Goal: Communication & Community: Answer question/provide support

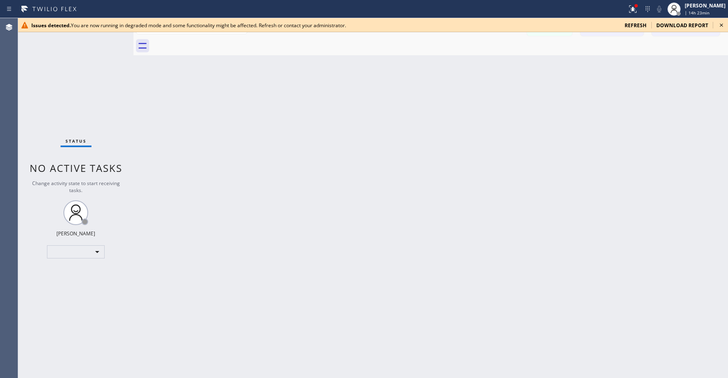
click at [31, 59] on div "Status No active tasks Change activity state to start receiving tasks. [PERSON_…" at bounding box center [75, 198] width 115 height 360
click at [635, 25] on span "refresh" at bounding box center [636, 25] width 22 height 7
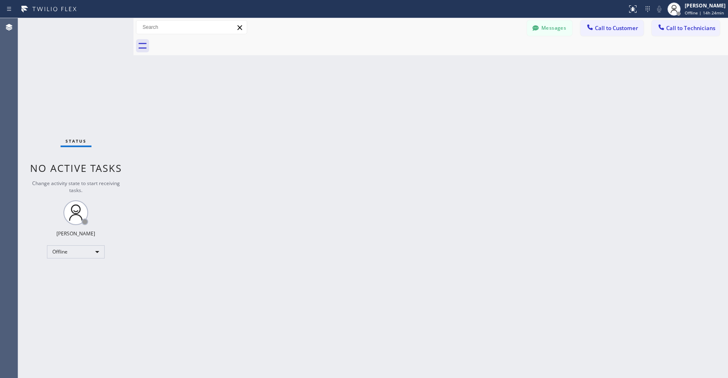
drag, startPoint x: 76, startPoint y: 71, endPoint x: 76, endPoint y: 92, distance: 20.2
click at [76, 73] on div "Status No active tasks Change activity state to start receiving tasks. [PERSON_…" at bounding box center [75, 198] width 115 height 360
click at [69, 254] on div "Offline" at bounding box center [76, 251] width 58 height 13
click at [65, 286] on li "Unavailable" at bounding box center [75, 284] width 56 height 10
click at [89, 69] on div "Status No active tasks Change activity state to start receiving tasks. [PERSON_…" at bounding box center [75, 198] width 115 height 360
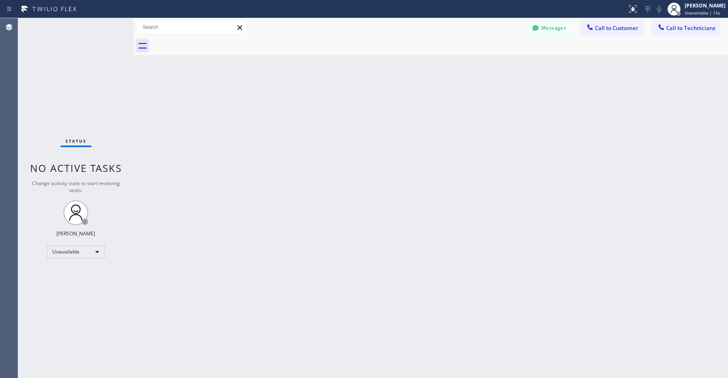
click at [74, 56] on div "Status No active tasks Change activity state to start receiving tasks. [PERSON_…" at bounding box center [75, 198] width 115 height 360
click at [662, 94] on div "Back to Dashboard Change Sender ID Customers Technicians PM [PERSON_NAME] [DATE…" at bounding box center [431, 198] width 595 height 360
click at [68, 78] on div "Status No active tasks Change activity state to start receiving tasks. [PERSON_…" at bounding box center [75, 198] width 115 height 360
click at [67, 70] on div "Status No active tasks Change activity state to start receiving tasks. [PERSON_…" at bounding box center [75, 198] width 115 height 360
click at [76, 56] on div "Status No active tasks Change activity state to start receiving tasks. [PERSON_…" at bounding box center [75, 198] width 115 height 360
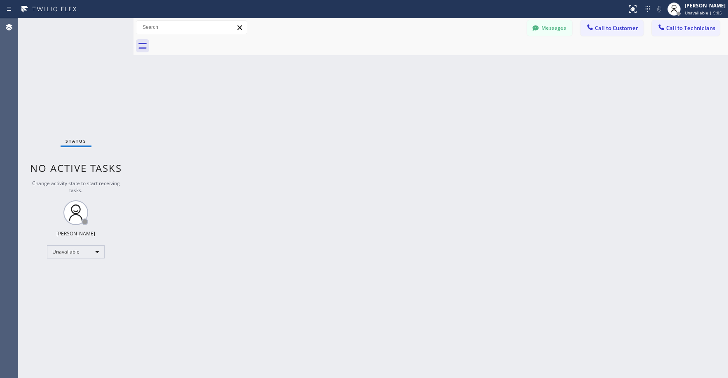
click at [74, 61] on div "Status No active tasks Change activity state to start receiving tasks. [PERSON_…" at bounding box center [75, 198] width 115 height 360
click at [71, 96] on div "Status No active tasks Change activity state to start receiving tasks. [PERSON_…" at bounding box center [75, 198] width 115 height 360
click at [557, 31] on button "Messages" at bounding box center [549, 28] width 45 height 16
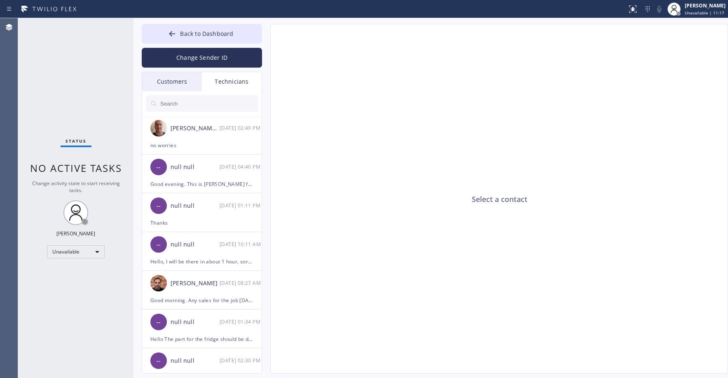
click at [174, 83] on div "Customers" at bounding box center [172, 81] width 60 height 19
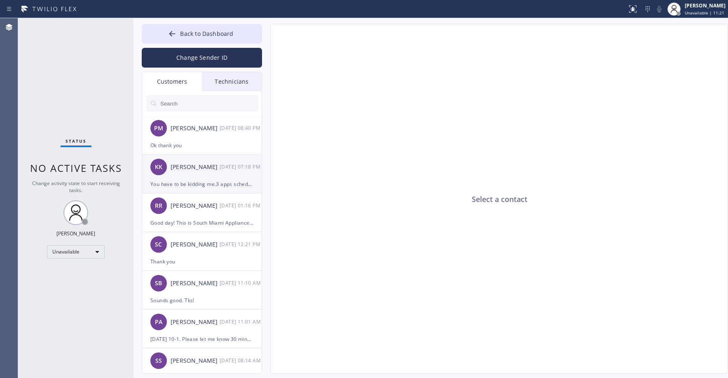
click at [194, 174] on div "KK [PERSON_NAME] [DATE] 07:18 PM" at bounding box center [202, 167] width 120 height 25
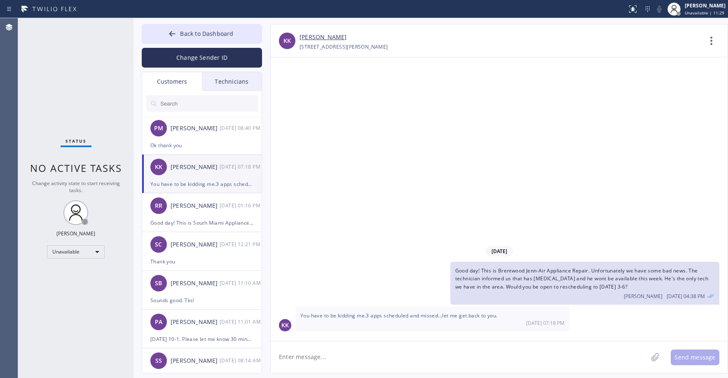
click at [82, 73] on div "Status No active tasks Change activity state to start receiving tasks. [PERSON_…" at bounding box center [75, 198] width 115 height 360
click at [89, 91] on div "Status No active tasks Change activity state to start receiving tasks. [PERSON_…" at bounding box center [75, 198] width 115 height 360
click at [195, 140] on div "PM [PERSON_NAME] [DATE] 08:40 PM" at bounding box center [202, 128] width 120 height 25
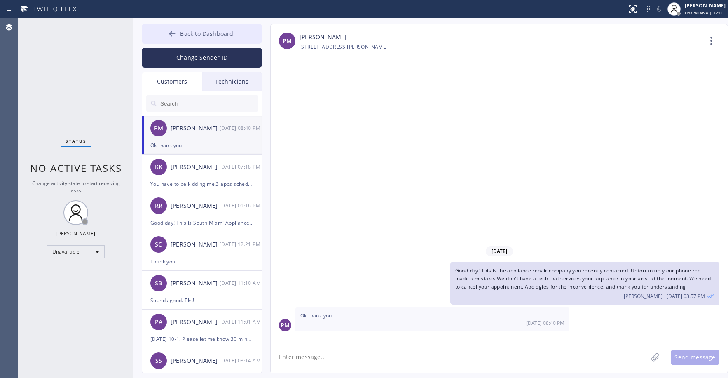
click at [198, 32] on span "Back to Dashboard" at bounding box center [206, 34] width 53 height 8
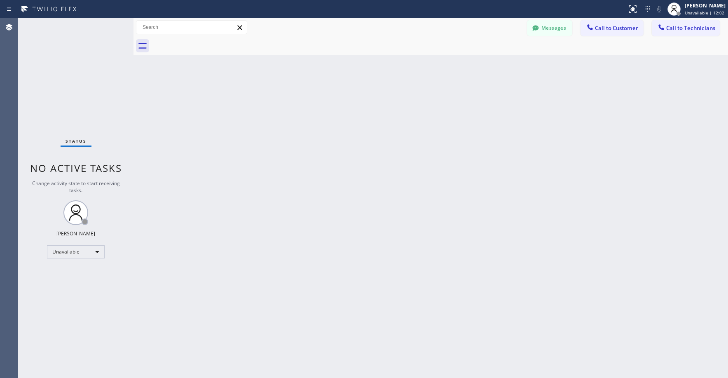
click at [61, 77] on div "Status No active tasks Change activity state to start receiving tasks. [PERSON_…" at bounding box center [75, 198] width 115 height 360
click at [54, 81] on div "Status No active tasks Change activity state to start receiving tasks. [PERSON_…" at bounding box center [75, 198] width 115 height 360
click at [60, 54] on div "Status No active tasks Change activity state to start receiving tasks. [PERSON_…" at bounding box center [75, 198] width 115 height 360
drag, startPoint x: 78, startPoint y: 60, endPoint x: 83, endPoint y: 64, distance: 7.3
click at [78, 61] on div "Status No active tasks Change activity state to start receiving tasks. [PERSON_…" at bounding box center [75, 198] width 115 height 360
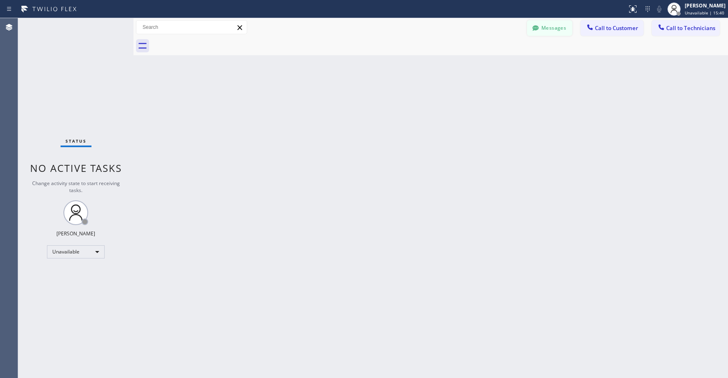
click at [546, 28] on button "Messages" at bounding box center [549, 28] width 45 height 16
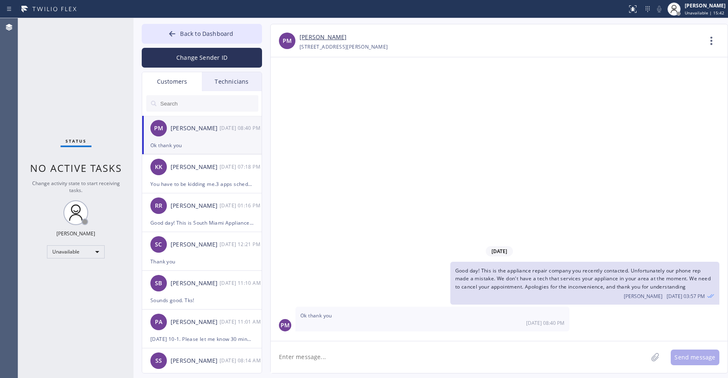
click at [188, 101] on input "text" at bounding box center [209, 103] width 99 height 16
paste input "HHMF7A"
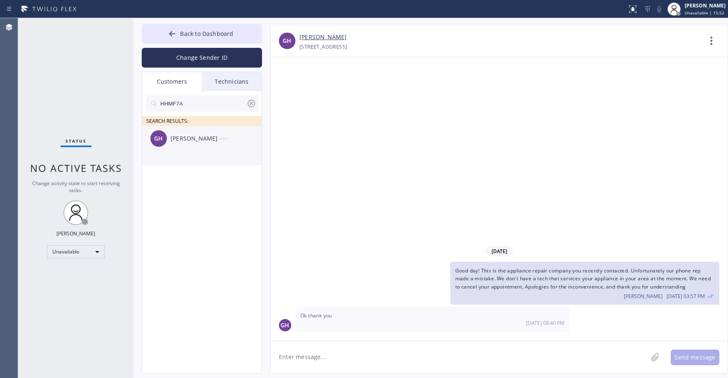
type input "HHMF7A"
click at [213, 140] on div "[PERSON_NAME]" at bounding box center [195, 138] width 49 height 9
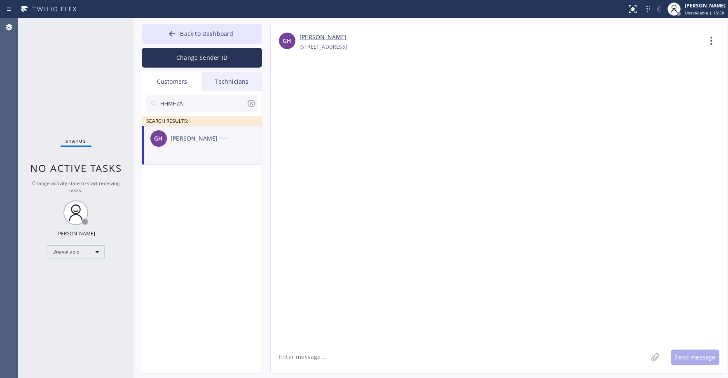
click at [311, 360] on textarea at bounding box center [459, 357] width 377 height 32
paste textarea "Appliance Express Viking Repair"
click at [544, 357] on textarea "Good day! This is Appliance Express Viking Repair. Unfortunately our tech cant …" at bounding box center [467, 357] width 392 height 32
click at [78, 96] on div "Status No active tasks Change activity state to start receiving tasks. [PERSON_…" at bounding box center [75, 198] width 115 height 360
click at [202, 141] on div "[PERSON_NAME]" at bounding box center [195, 138] width 49 height 9
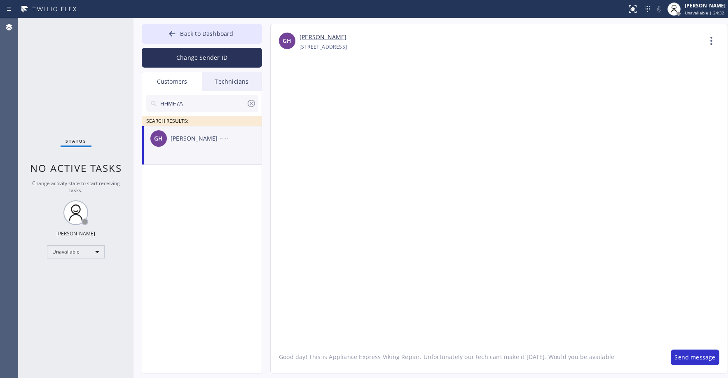
click at [610, 359] on textarea "Good day! This is Appliance Express Viking Repair. Unfortunately our tech cant …" at bounding box center [467, 357] width 392 height 32
type textarea "Good day! This is Appliance Express Viking Repair. Unfortunately our tech cant …"
click at [693, 358] on button "Send message" at bounding box center [695, 358] width 49 height 16
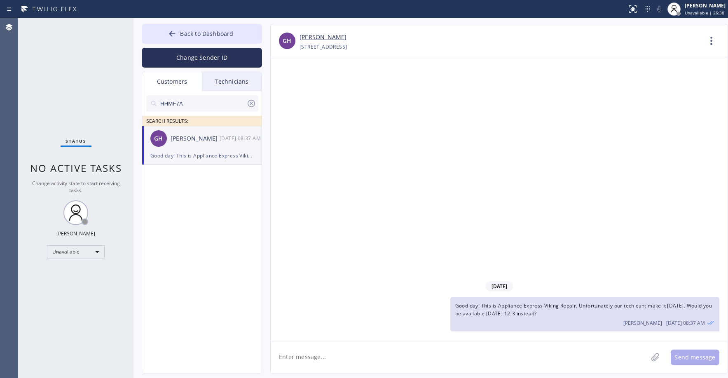
click at [73, 95] on div "Status No active tasks Change activity state to start receiving tasks. [PERSON_…" at bounding box center [75, 198] width 115 height 360
click at [195, 104] on input "HHMF7A" at bounding box center [203, 103] width 87 height 16
paste input "V135Y4"
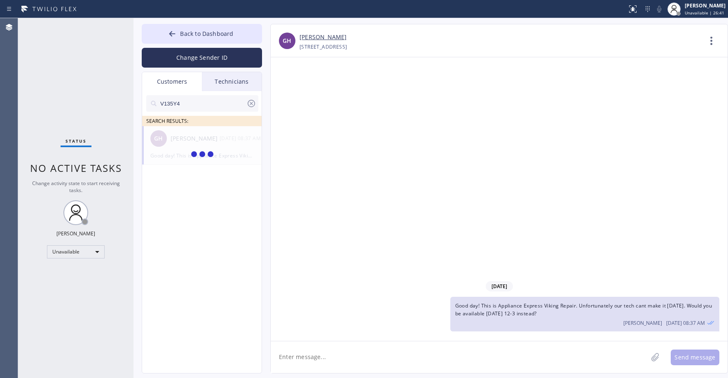
type input "V135Y4"
click at [205, 148] on div "BV [GEOGRAPHIC_DATA] --:--" at bounding box center [202, 138] width 120 height 25
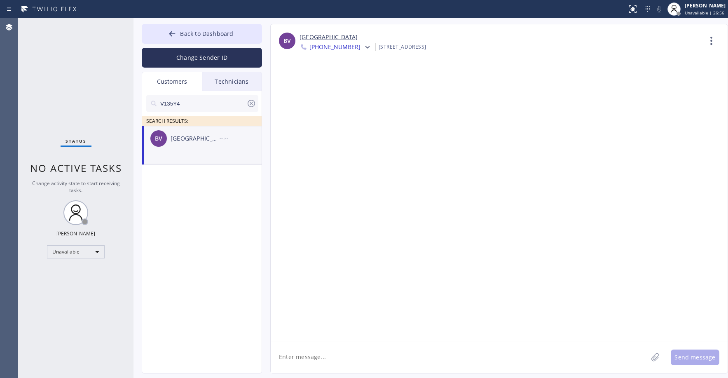
click at [328, 355] on textarea at bounding box center [459, 357] width 377 height 32
paste textarea "5 Star Appliance Repair"
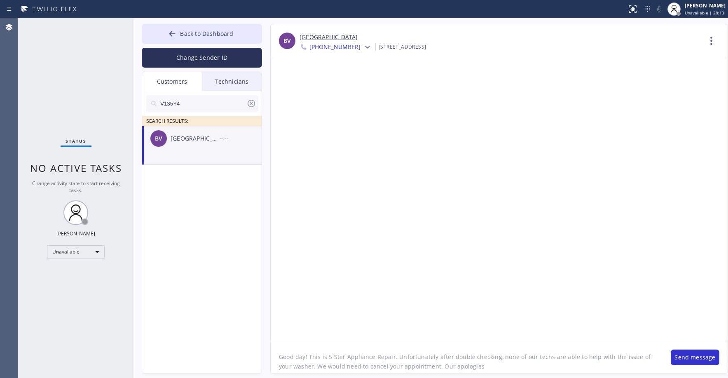
type textarea "Good day! This is 5 Star Appliance Repair. Unfortunately after double checking,…"
click at [700, 359] on button "Send message" at bounding box center [695, 358] width 49 height 16
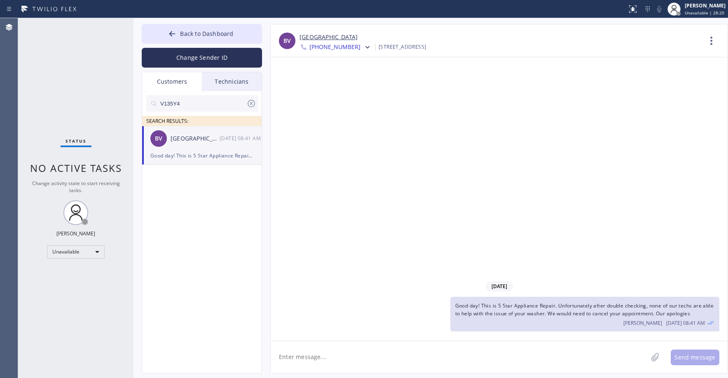
click at [520, 317] on span "Good day! This is 5 Star Appliance Repair. Unfortunately after double checking,…" at bounding box center [585, 309] width 258 height 15
copy span "Good day! This is 5 Star Appliance Repair. Unfortunately after double checking,…"
click at [364, 47] on icon at bounding box center [368, 47] width 8 height 8
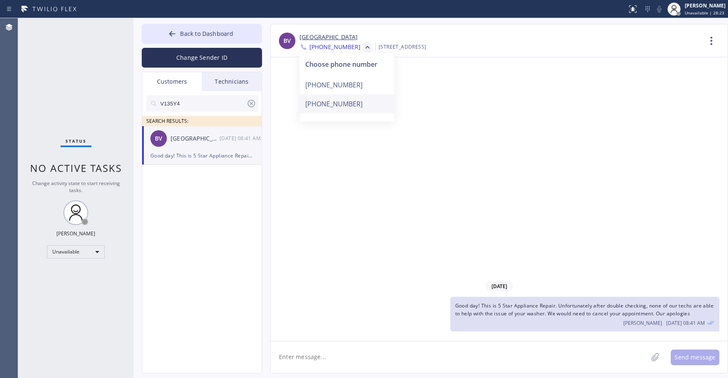
click at [337, 101] on div "[PHONE_NUMBER]" at bounding box center [347, 103] width 95 height 19
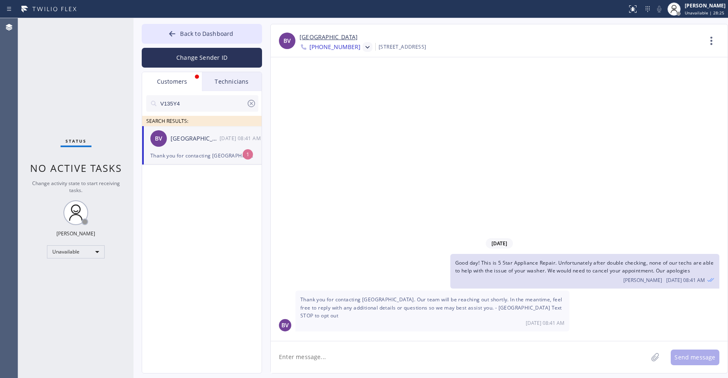
click at [331, 358] on textarea at bounding box center [459, 357] width 377 height 32
click at [361, 47] on div at bounding box center [367, 48] width 12 height 10
click at [344, 82] on div "[PHONE_NUMBER]" at bounding box center [347, 84] width 95 height 19
click at [363, 52] on div at bounding box center [368, 47] width 10 height 10
click at [348, 113] on div "[PHONE_NUMBER]" at bounding box center [347, 103] width 95 height 19
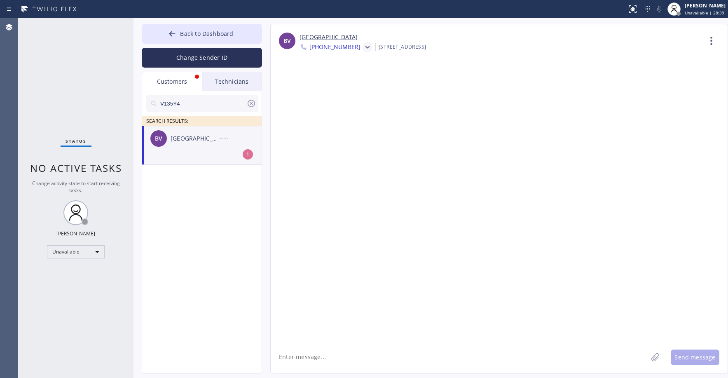
click at [364, 47] on icon at bounding box center [368, 47] width 8 height 8
click at [346, 85] on div "[PHONE_NUMBER]" at bounding box center [347, 84] width 95 height 19
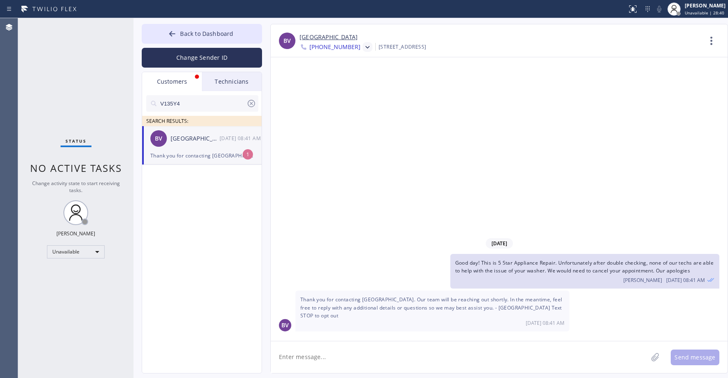
click at [211, 146] on div "BV [GEOGRAPHIC_DATA] [DATE] 08:41 AM" at bounding box center [202, 138] width 120 height 25
drag, startPoint x: 64, startPoint y: 74, endPoint x: 89, endPoint y: 138, distance: 68.7
click at [64, 77] on div "Status No active tasks Change activity state to start receiving tasks. [PERSON_…" at bounding box center [75, 198] width 115 height 360
click at [203, 32] on span "Back to Dashboard" at bounding box center [206, 34] width 53 height 8
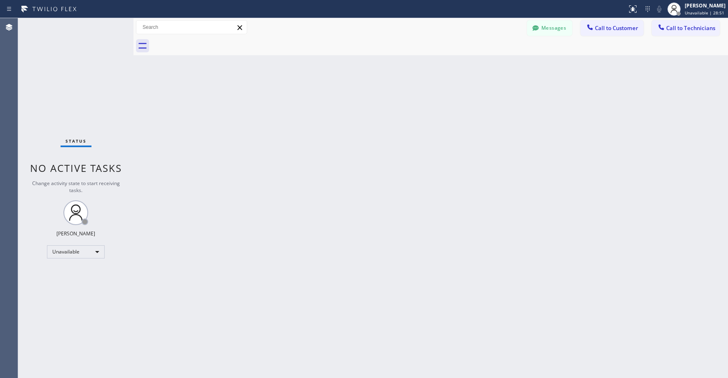
click at [86, 97] on div "Status No active tasks Change activity state to start receiving tasks. [PERSON_…" at bounding box center [75, 198] width 115 height 360
drag, startPoint x: 61, startPoint y: 70, endPoint x: 63, endPoint y: 177, distance: 106.8
click at [61, 73] on div "Status No active tasks Change activity state to start receiving tasks. [PERSON_…" at bounding box center [75, 198] width 115 height 360
drag, startPoint x: 81, startPoint y: 88, endPoint x: 49, endPoint y: 214, distance: 129.2
click at [80, 90] on div "Status No active tasks Change activity state to start receiving tasks. [PERSON_…" at bounding box center [75, 198] width 115 height 360
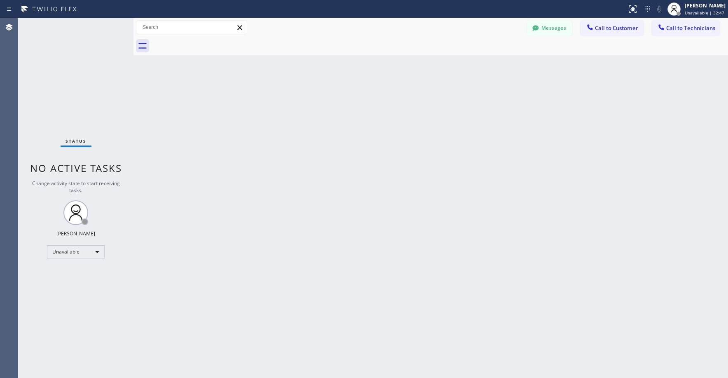
click at [65, 73] on div "Status No active tasks Change activity state to start receiving tasks. [PERSON_…" at bounding box center [75, 198] width 115 height 360
click at [67, 73] on div "Status No active tasks Change activity state to start receiving tasks. [PERSON_…" at bounding box center [75, 198] width 115 height 360
click at [77, 98] on div "Status No active tasks Change activity state to start receiving tasks. [PERSON_…" at bounding box center [75, 198] width 115 height 360
click at [68, 72] on div "Status No active tasks Change activity state to start receiving tasks. [PERSON_…" at bounding box center [75, 198] width 115 height 360
click at [58, 94] on div "Status No active tasks Change activity state to start receiving tasks. [PERSON_…" at bounding box center [75, 198] width 115 height 360
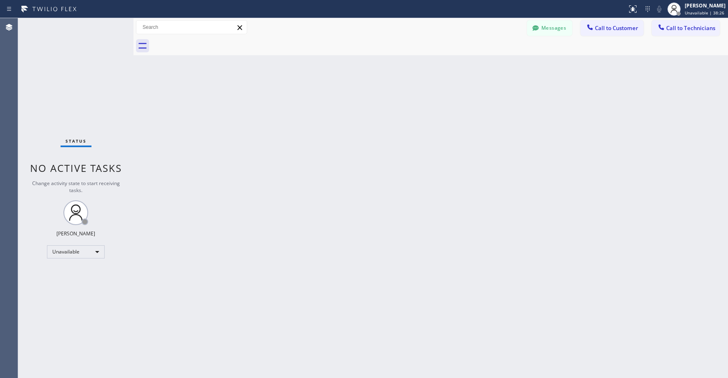
drag, startPoint x: 68, startPoint y: 67, endPoint x: 72, endPoint y: 71, distance: 5.0
click at [68, 68] on div "Status No active tasks Change activity state to start receiving tasks. [PERSON_…" at bounding box center [75, 198] width 115 height 360
click at [551, 31] on button "Messages" at bounding box center [549, 28] width 45 height 16
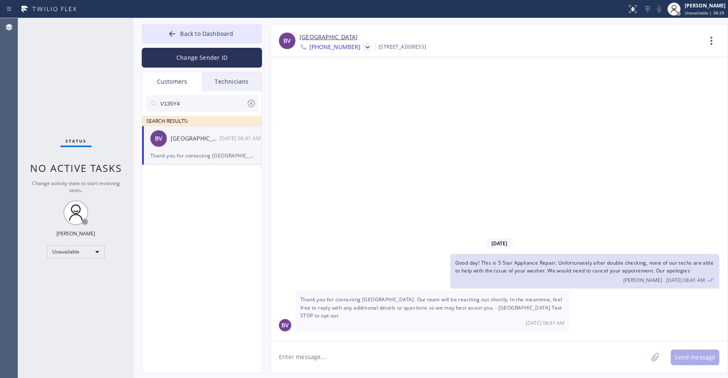
click at [250, 104] on icon at bounding box center [251, 103] width 7 height 7
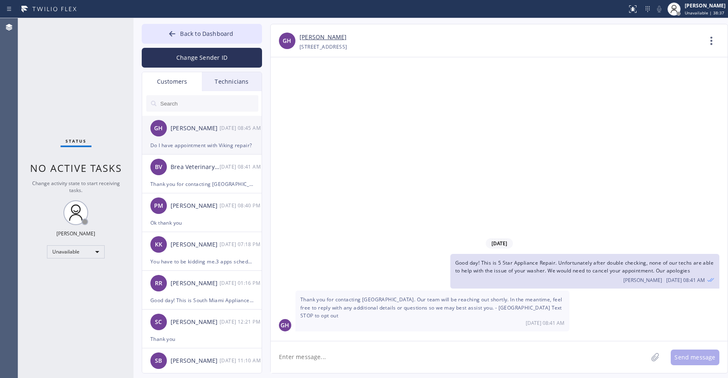
click at [205, 136] on div "GH [PERSON_NAME] [DATE] 08:45 AM" at bounding box center [202, 128] width 120 height 25
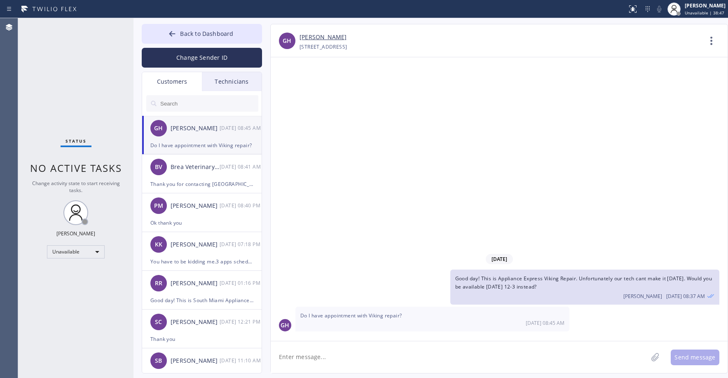
click at [315, 39] on link "[PERSON_NAME]" at bounding box center [323, 37] width 47 height 9
click at [352, 353] on textarea at bounding box center [459, 357] width 377 height 32
type textarea "Yes you are scheduled for [DATE] but the technician cant make it"
click at [691, 359] on button "Send message" at bounding box center [695, 358] width 49 height 16
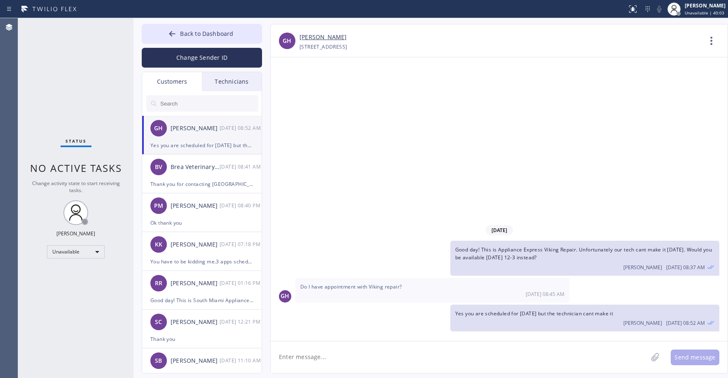
click at [57, 61] on div "Status No active tasks Change activity state to start receiving tasks. [PERSON_…" at bounding box center [75, 198] width 115 height 360
click at [189, 36] on span "Back to Dashboard" at bounding box center [206, 34] width 53 height 8
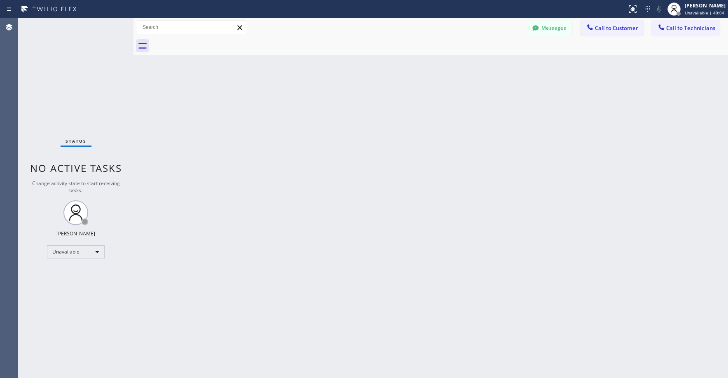
click at [82, 72] on div "Status No active tasks Change activity state to start receiving tasks. [PERSON_…" at bounding box center [75, 198] width 115 height 360
click at [60, 247] on div "Unavailable" at bounding box center [76, 251] width 58 height 13
click at [68, 273] on li "Available" at bounding box center [75, 274] width 56 height 10
click at [58, 93] on div "Status No active tasks You are ready to start receiving tasks. [PERSON_NAME] Av…" at bounding box center [75, 198] width 115 height 360
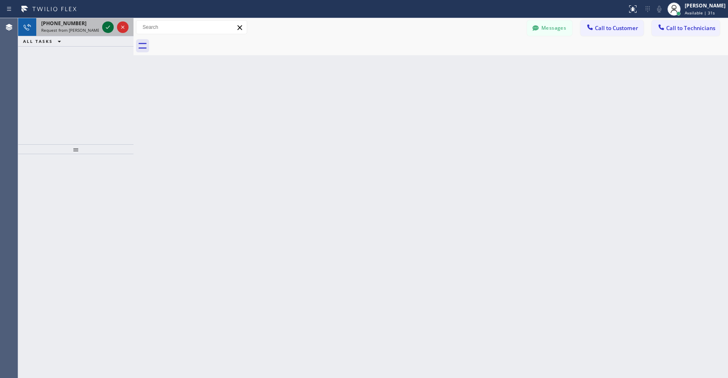
click at [107, 26] on icon at bounding box center [108, 27] width 10 height 10
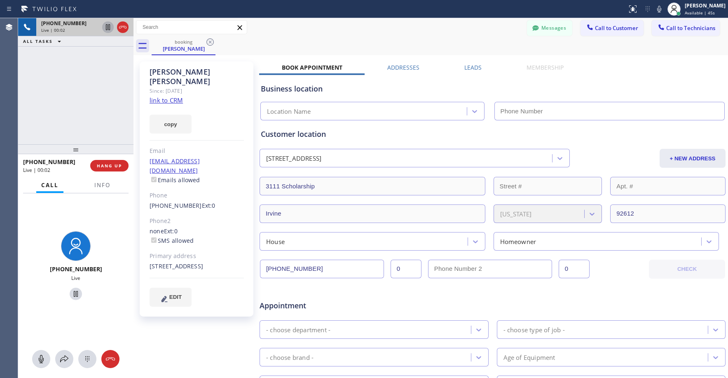
type input "[PHONE_NUMBER]"
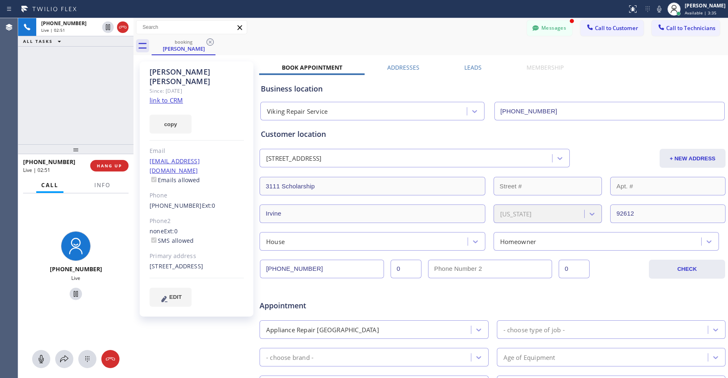
click at [66, 85] on div "[PHONE_NUMBER] Live | 02:51 ALL TASKS ALL TASKS ACTIVE TASKS TASKS IN WRAP UP" at bounding box center [75, 81] width 115 height 126
click at [56, 86] on div "[PHONE_NUMBER] Live | 04:02 ALL TASKS ALL TASKS ACTIVE TASKS TASKS IN WRAP UP" at bounding box center [75, 81] width 115 height 126
click at [64, 67] on div "[PHONE_NUMBER] Live | 04:18 ALL TASKS ALL TASKS ACTIVE TASKS TASKS IN WRAP UP" at bounding box center [75, 81] width 115 height 126
click at [69, 89] on div "[PHONE_NUMBER] Live | 04:38 ALL TASKS ALL TASKS ACTIVE TASKS TASKS IN WRAP UP" at bounding box center [75, 81] width 115 height 126
click at [89, 98] on div "[PHONE_NUMBER] Live | 04:41 ALL TASKS ALL TASKS ACTIVE TASKS TASKS IN WRAP UP" at bounding box center [75, 81] width 115 height 126
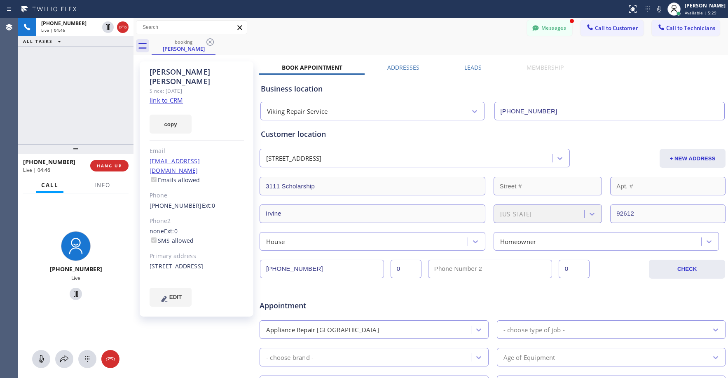
click at [76, 90] on div "[PHONE_NUMBER] Live | 04:46 ALL TASKS ALL TASKS ACTIVE TASKS TASKS IN WRAP UP" at bounding box center [75, 81] width 115 height 126
click at [122, 30] on icon at bounding box center [123, 27] width 10 height 10
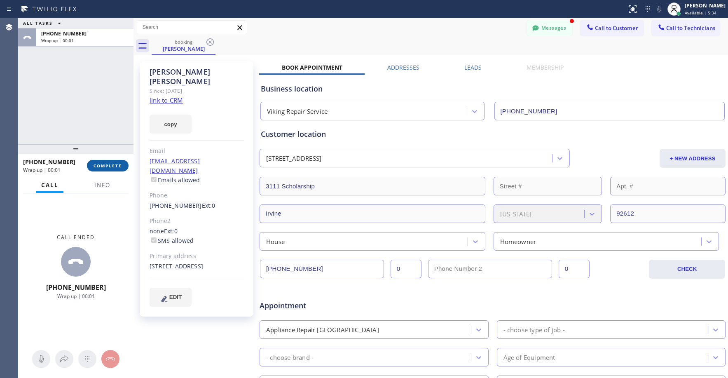
click at [106, 170] on button "COMPLETE" at bounding box center [108, 166] width 42 height 12
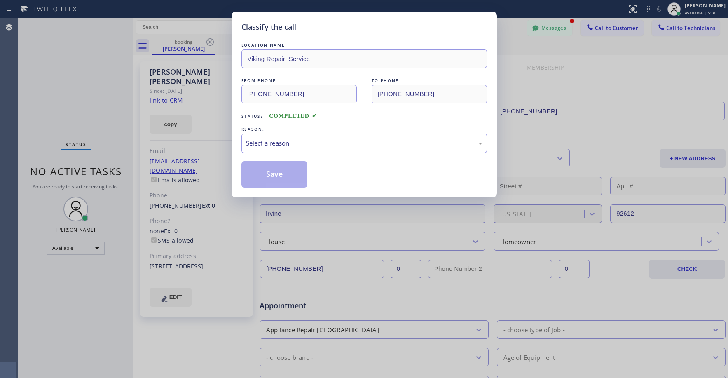
click at [279, 144] on div "Select a reason" at bounding box center [364, 143] width 237 height 9
click at [273, 176] on button "Save" at bounding box center [275, 174] width 66 height 26
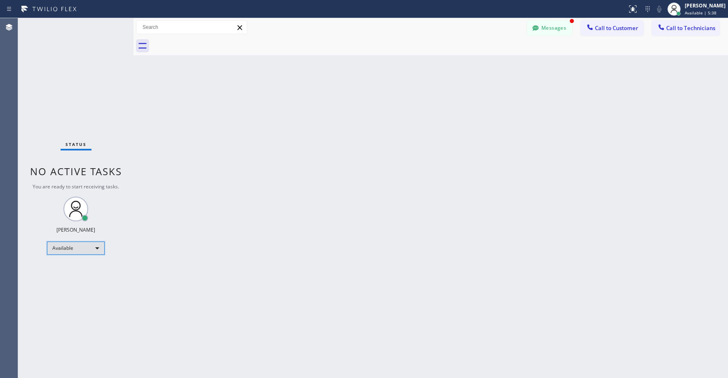
click at [84, 250] on div "Available" at bounding box center [76, 248] width 58 height 13
click at [68, 278] on li "Unavailable" at bounding box center [75, 280] width 56 height 10
click at [76, 90] on div "Status No active tasks You are ready to start receiving tasks. [PERSON_NAME] Av…" at bounding box center [75, 198] width 115 height 360
click at [68, 59] on div "Status No active tasks Change activity state to start receiving tasks. [PERSON_…" at bounding box center [75, 198] width 115 height 360
click at [96, 81] on div "Status No active tasks Change activity state to start receiving tasks. [PERSON_…" at bounding box center [75, 198] width 115 height 360
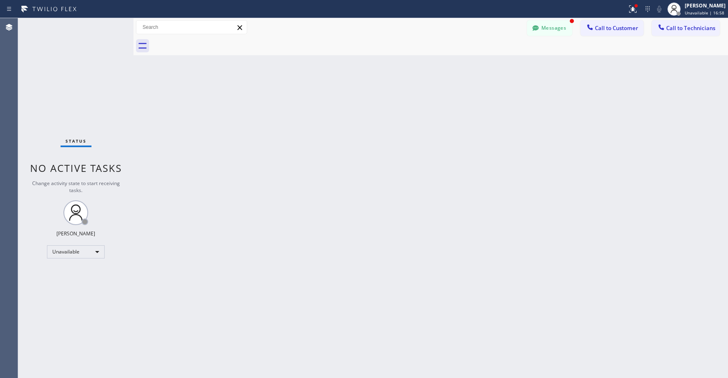
click at [79, 78] on div "Status No active tasks Change activity state to start receiving tasks. [PERSON_…" at bounding box center [75, 198] width 115 height 360
drag, startPoint x: 78, startPoint y: 87, endPoint x: 81, endPoint y: 128, distance: 41.8
click at [79, 92] on div "Status No active tasks Change activity state to start receiving tasks. [PERSON_…" at bounding box center [75, 198] width 115 height 360
click at [59, 69] on div "Status No active tasks Change activity state to start receiving tasks. [PERSON_…" at bounding box center [75, 198] width 115 height 360
drag, startPoint x: 69, startPoint y: 52, endPoint x: 70, endPoint y: 63, distance: 11.7
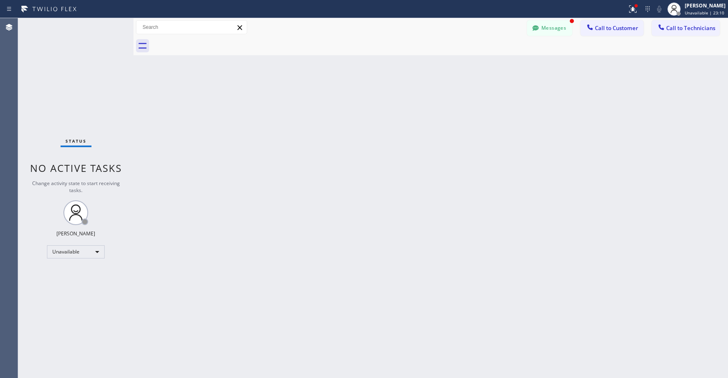
click at [69, 52] on div "Status No active tasks Change activity state to start receiving tasks. [PERSON_…" at bounding box center [75, 198] width 115 height 360
drag, startPoint x: 82, startPoint y: 80, endPoint x: 350, endPoint y: 71, distance: 267.3
click at [83, 80] on div "Status No active tasks Change activity state to start receiving tasks. [PERSON_…" at bounding box center [75, 198] width 115 height 360
click at [543, 28] on button "Messages" at bounding box center [549, 28] width 45 height 16
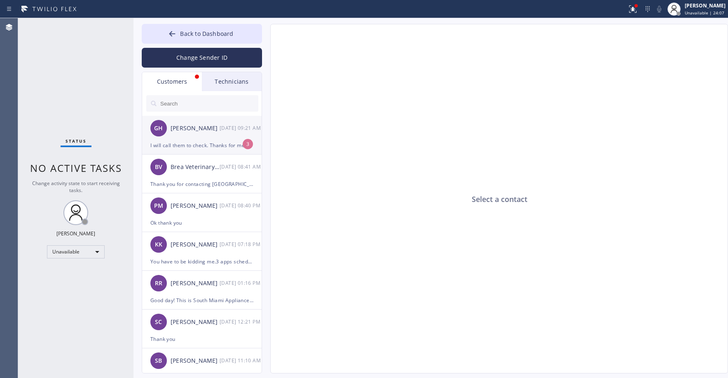
click at [198, 133] on div "GH [PERSON_NAME] [DATE] 09:21 AM" at bounding box center [202, 128] width 120 height 25
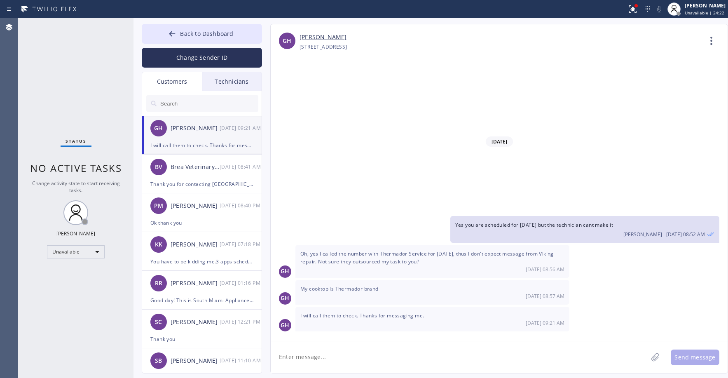
click at [322, 35] on link "[PERSON_NAME]" at bounding box center [323, 37] width 47 height 9
click at [200, 34] on span "Back to Dashboard" at bounding box center [206, 34] width 53 height 8
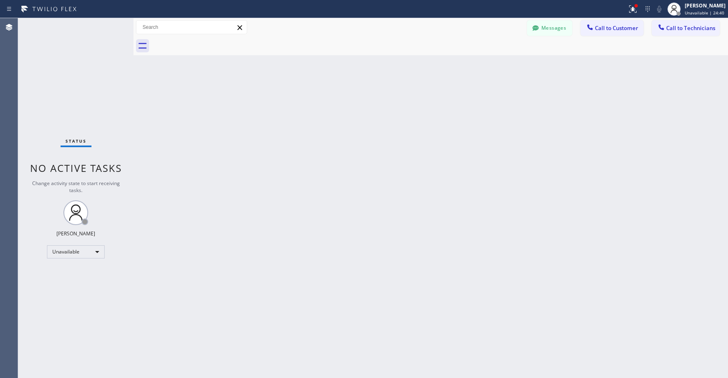
click at [90, 80] on div "Status No active tasks Change activity state to start receiving tasks. [PERSON_…" at bounding box center [75, 198] width 115 height 360
drag, startPoint x: 61, startPoint y: 71, endPoint x: 219, endPoint y: 59, distance: 158.4
click at [61, 71] on div "Status No active tasks Change activity state to start receiving tasks. [PERSON_…" at bounding box center [75, 198] width 115 height 360
click at [91, 80] on div "Status No active tasks Change activity state to start receiving tasks. [PERSON_…" at bounding box center [75, 198] width 115 height 360
drag, startPoint x: 66, startPoint y: 54, endPoint x: 181, endPoint y: 70, distance: 115.4
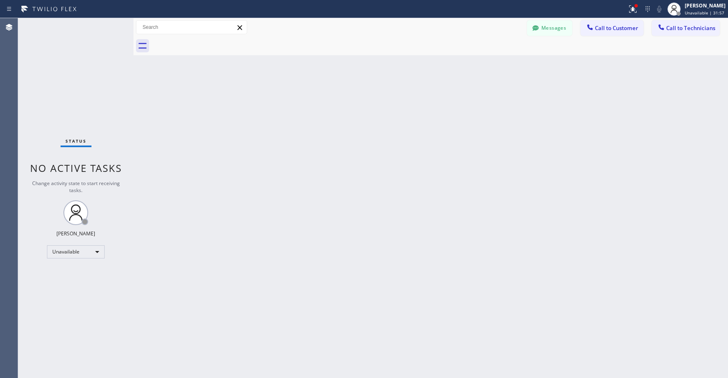
click at [67, 54] on div "Status No active tasks Change activity state to start receiving tasks. [PERSON_…" at bounding box center [75, 198] width 115 height 360
click at [677, 29] on span "Call to Technicians" at bounding box center [691, 27] width 49 height 7
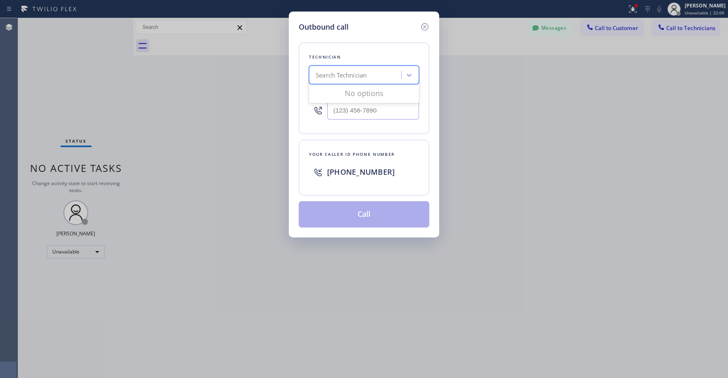
click at [378, 74] on div "Search Technician" at bounding box center [357, 75] width 90 height 14
type input "nizam"
click at [358, 92] on div "[PERSON_NAME]" at bounding box center [364, 92] width 110 height 15
type input "[PHONE_NUMBER]"
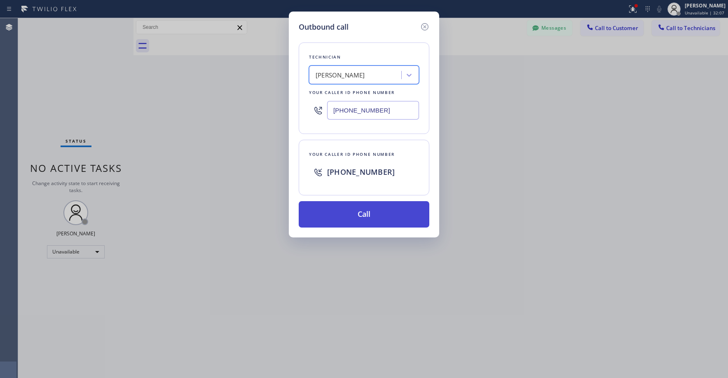
click at [372, 211] on button "Call" at bounding box center [364, 214] width 131 height 26
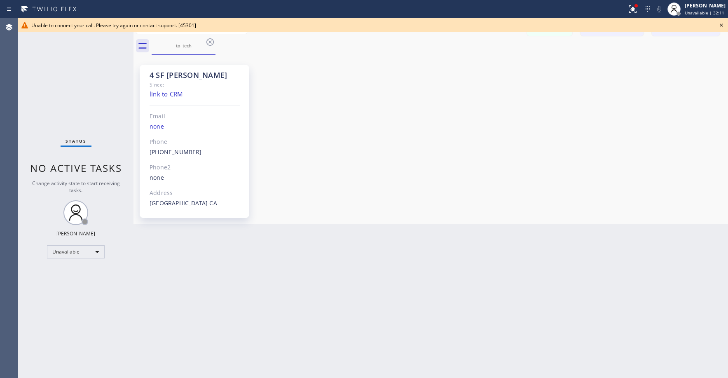
click at [87, 79] on div "Status No active tasks Change activity state to start receiving tasks. [PERSON_…" at bounding box center [75, 198] width 115 height 360
click at [70, 81] on div "Status No active tasks Change activity state to start receiving tasks. [PERSON_…" at bounding box center [75, 198] width 115 height 360
click at [721, 26] on icon at bounding box center [721, 24] width 3 height 3
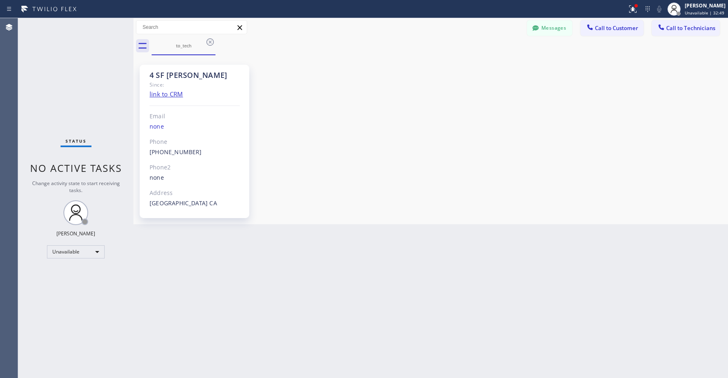
click at [91, 81] on div "Status No active tasks Change activity state to start receiving tasks. [PERSON_…" at bounding box center [75, 198] width 115 height 360
click at [80, 75] on div "Status No active tasks Change activity state to start receiving tasks. [PERSON_…" at bounding box center [75, 198] width 115 height 360
click at [180, 42] on div "to_tech" at bounding box center [184, 45] width 62 height 6
click at [210, 41] on icon at bounding box center [210, 41] width 7 height 7
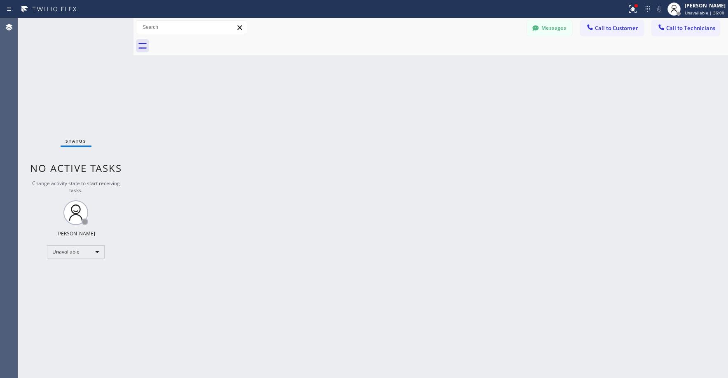
click at [71, 71] on div "Status No active tasks Change activity state to start receiving tasks. [PERSON_…" at bounding box center [75, 198] width 115 height 360
click at [86, 72] on div "Status No active tasks Change activity state to start receiving tasks. [PERSON_…" at bounding box center [75, 198] width 115 height 360
click at [93, 80] on div "Status No active tasks Change activity state to start receiving tasks. [PERSON_…" at bounding box center [75, 198] width 115 height 360
click at [86, 93] on div "Status No active tasks Change activity state to start receiving tasks. [PERSON_…" at bounding box center [75, 198] width 115 height 360
click at [78, 96] on div "Status No active tasks Change activity state to start receiving tasks. [PERSON_…" at bounding box center [75, 198] width 115 height 360
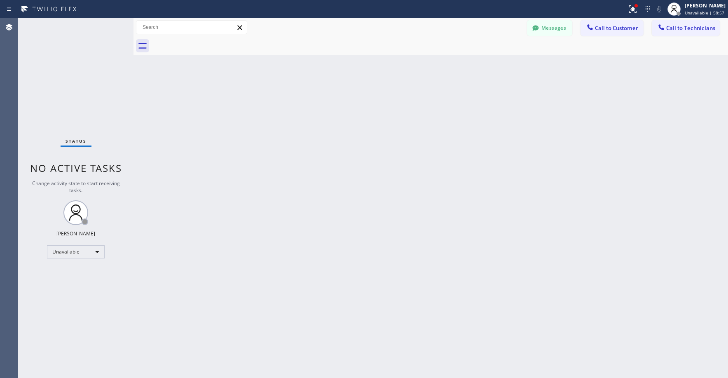
click at [87, 88] on div "Status No active tasks Change activity state to start receiving tasks. [PERSON_…" at bounding box center [75, 198] width 115 height 360
click at [560, 106] on div "Back to Dashboard Change Sender ID Customers Technicians GH [PERSON_NAME] [DATE…" at bounding box center [431, 198] width 595 height 360
click at [53, 65] on div "Status No active tasks Change activity state to start receiving tasks. [PERSON_…" at bounding box center [75, 198] width 115 height 360
click at [564, 33] on button "Messages" at bounding box center [549, 28] width 45 height 16
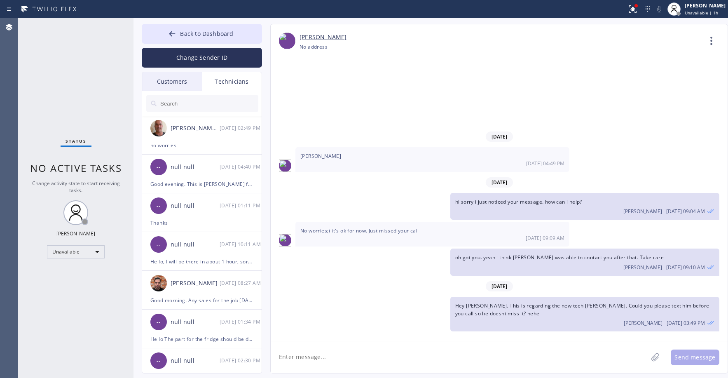
click at [160, 86] on div "Customers" at bounding box center [172, 81] width 60 height 19
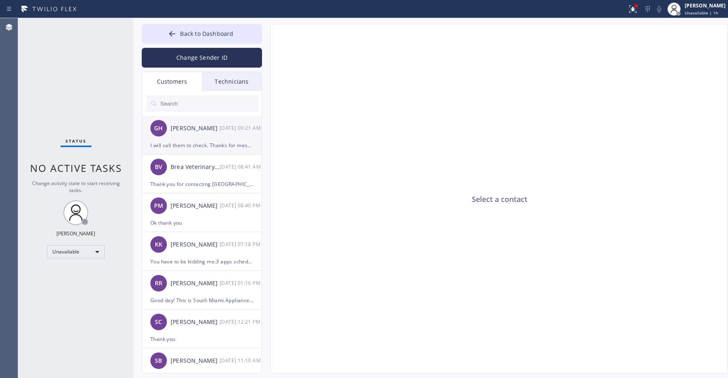
click at [203, 136] on div "GH [PERSON_NAME] [DATE] 09:21 AM" at bounding box center [202, 128] width 120 height 25
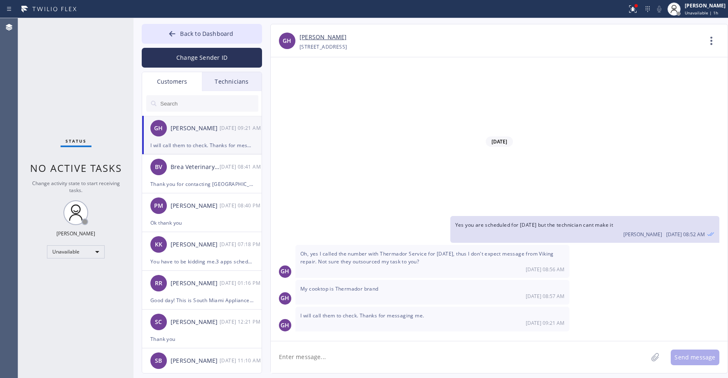
click at [193, 104] on input "text" at bounding box center [209, 103] width 99 height 16
paste input "6348V3"
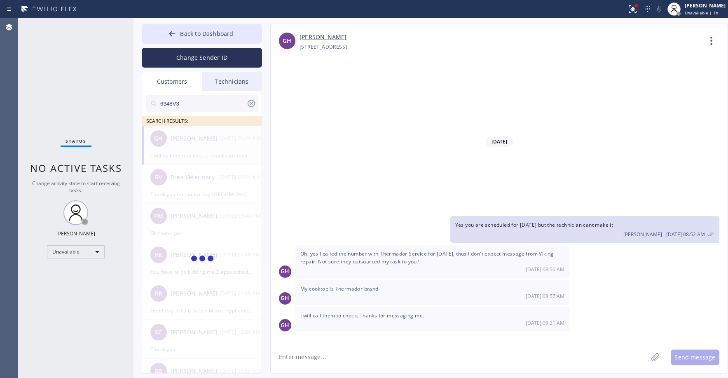
type input "6348V3"
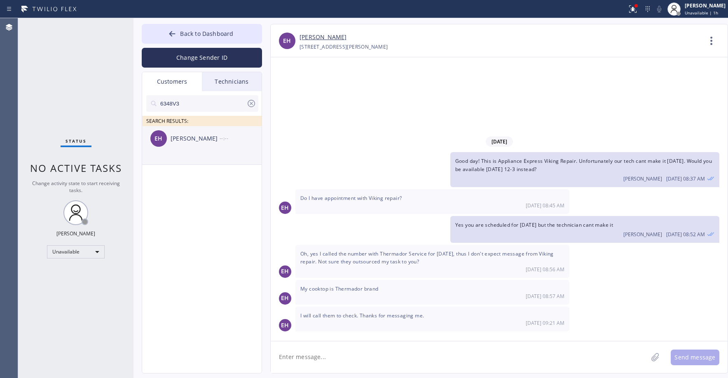
click at [212, 148] on div "EH [PERSON_NAME] --:--" at bounding box center [202, 138] width 120 height 25
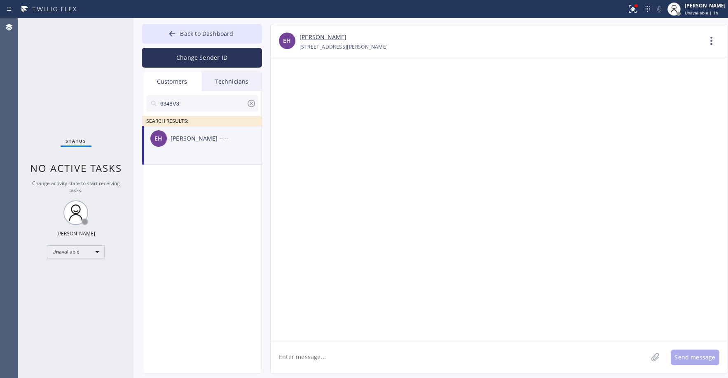
click at [308, 360] on textarea at bounding box center [459, 357] width 377 height 32
paste textarea "Subzero Repair Professionals"
click at [561, 355] on textarea "Good day! This is Subzero Repair Professionals. The tech said he will be there …" at bounding box center [467, 357] width 392 height 32
drag, startPoint x: 584, startPoint y: 355, endPoint x: 547, endPoint y: 360, distance: 37.5
click at [547, 360] on textarea "Good day! This is Subzero Repair Professionals. The tech said he will be there …" at bounding box center [467, 357] width 392 height 32
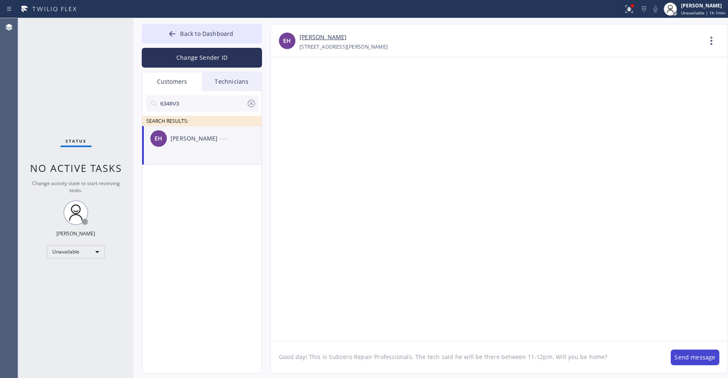
type textarea "Good day! This is Subzero Repair Professionals. The tech said he will be there …"
click at [685, 358] on button "Send message" at bounding box center [695, 358] width 49 height 16
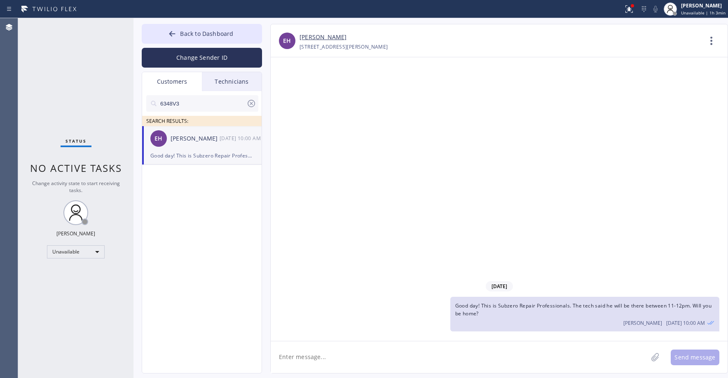
click at [82, 83] on div "Status No active tasks Change activity state to start receiving tasks. [PERSON_…" at bounding box center [75, 198] width 115 height 360
click at [66, 253] on div "Unavailable" at bounding box center [76, 251] width 58 height 13
click at [61, 294] on li "Break" at bounding box center [75, 294] width 56 height 10
click at [461, 127] on div "[DATE] Good day! This is Subzero Repair Professionals. The tech said he will be…" at bounding box center [499, 199] width 457 height 284
click at [249, 103] on icon at bounding box center [252, 104] width 10 height 10
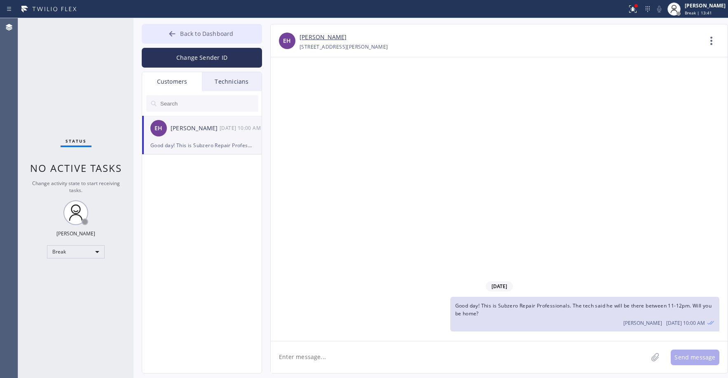
click at [184, 37] on span "Back to Dashboard" at bounding box center [206, 34] width 53 height 8
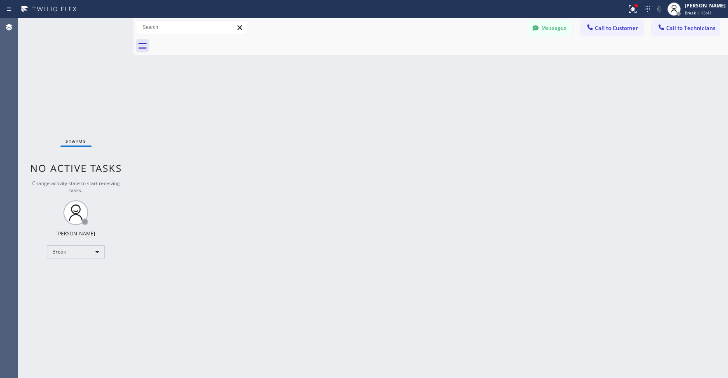
click at [78, 76] on div "Status No active tasks Change activity state to start receiving tasks. [PERSON_…" at bounding box center [75, 198] width 115 height 360
click at [70, 253] on div "Break" at bounding box center [76, 251] width 58 height 13
click at [66, 285] on li "Unavailable" at bounding box center [75, 284] width 56 height 10
click at [82, 104] on div "Status No active tasks Change activity state to start receiving tasks. [PERSON_…" at bounding box center [75, 198] width 115 height 360
click at [547, 32] on button "Messages" at bounding box center [549, 28] width 45 height 16
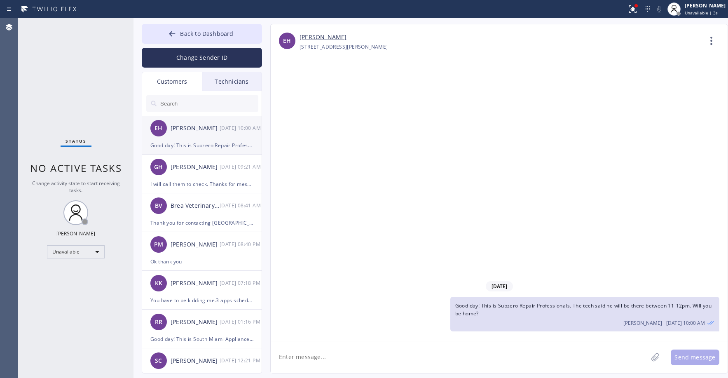
click at [181, 131] on div "[PERSON_NAME]" at bounding box center [195, 128] width 49 height 9
click at [76, 65] on div "Status No active tasks Change activity state to start receiving tasks. [PERSON_…" at bounding box center [75, 198] width 115 height 360
click at [175, 33] on icon at bounding box center [172, 34] width 8 height 8
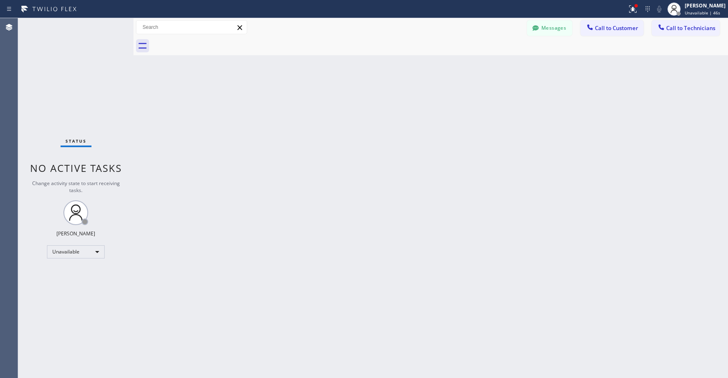
click at [78, 76] on div "Status No active tasks Change activity state to start receiving tasks. [PERSON_…" at bounding box center [75, 198] width 115 height 360
click at [63, 62] on div "Status No active tasks Change activity state to start receiving tasks. [PERSON_…" at bounding box center [75, 198] width 115 height 360
click at [83, 53] on div "Status No active tasks Change activity state to start receiving tasks. [PERSON_…" at bounding box center [75, 198] width 115 height 360
click at [540, 30] on div at bounding box center [536, 29] width 10 height 10
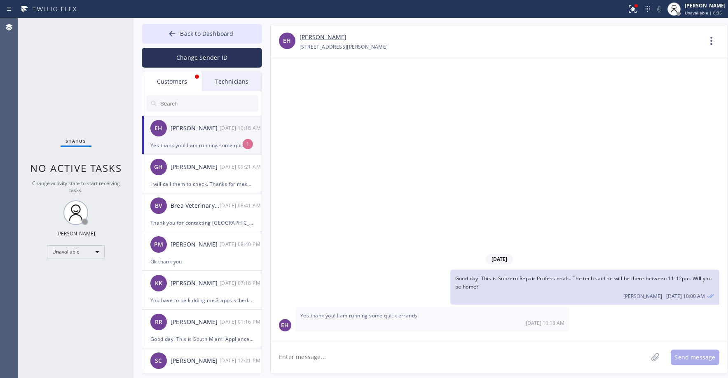
click at [179, 136] on div "EH [PERSON_NAME] [DATE] 10:18 AM" at bounding box center [202, 128] width 120 height 25
click at [64, 51] on div "Status No active tasks Change activity state to start receiving tasks. [PERSON_…" at bounding box center [75, 198] width 115 height 360
click at [186, 33] on span "Back to Dashboard" at bounding box center [206, 34] width 53 height 8
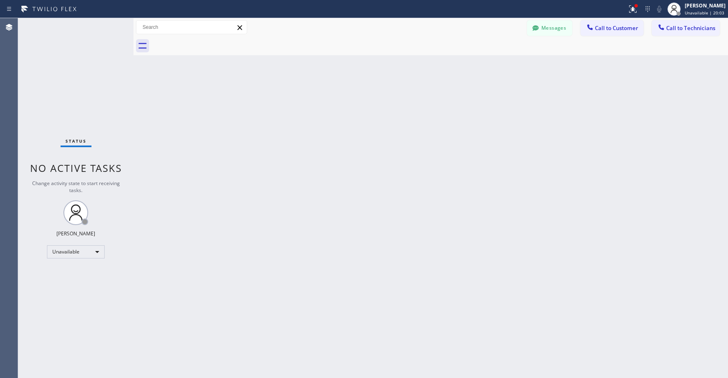
click at [88, 63] on div "Status No active tasks Change activity state to start receiving tasks. [PERSON_…" at bounding box center [75, 198] width 115 height 360
click at [71, 66] on div "Status No active tasks Change activity state to start receiving tasks. [PERSON_…" at bounding box center [75, 198] width 115 height 360
drag, startPoint x: 74, startPoint y: 94, endPoint x: 71, endPoint y: 105, distance: 10.6
click at [73, 98] on div "Status No active tasks Change activity state to start receiving tasks. [PERSON_…" at bounding box center [75, 198] width 115 height 360
click at [70, 76] on div "Status No active tasks Change activity state to start receiving tasks. [PERSON_…" at bounding box center [75, 198] width 115 height 360
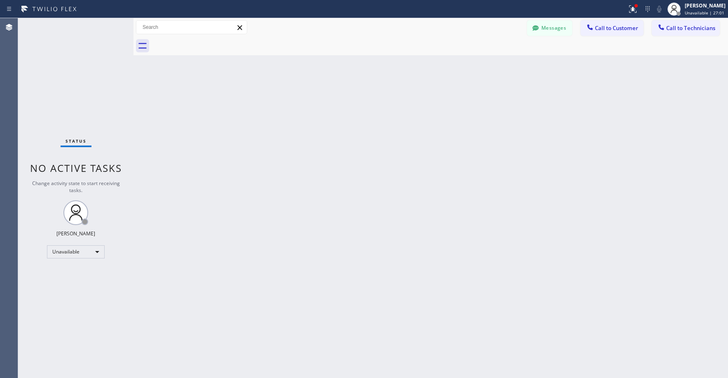
click at [60, 62] on div "Status No active tasks Change activity state to start receiving tasks. [PERSON_…" at bounding box center [75, 198] width 115 height 360
click at [57, 59] on div "Status No active tasks Change activity state to start receiving tasks. [PERSON_…" at bounding box center [75, 198] width 115 height 360
click at [81, 73] on div "Status No active tasks Change activity state to start receiving tasks. [PERSON_…" at bounding box center [75, 198] width 115 height 360
click at [71, 78] on div "Status No active tasks Change activity state to start receiving tasks. [PERSON_…" at bounding box center [75, 198] width 115 height 360
click at [98, 121] on div "Status No active tasks Change activity state to start receiving tasks. [PERSON_…" at bounding box center [75, 198] width 115 height 360
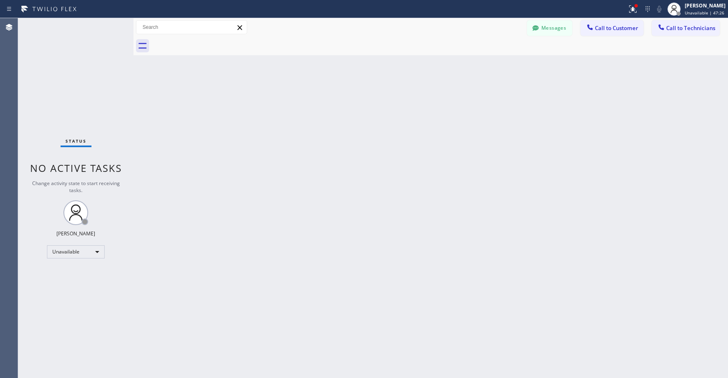
click at [59, 88] on div "Status No active tasks Change activity state to start receiving tasks. [PERSON_…" at bounding box center [75, 198] width 115 height 360
click at [630, 9] on div at bounding box center [633, 9] width 18 height 10
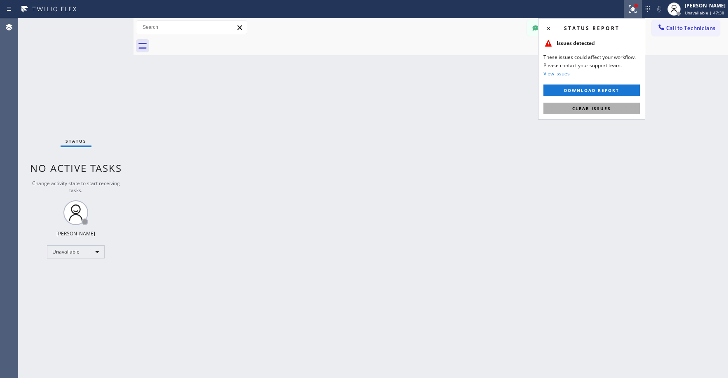
click at [601, 109] on span "Clear issues" at bounding box center [592, 109] width 39 height 6
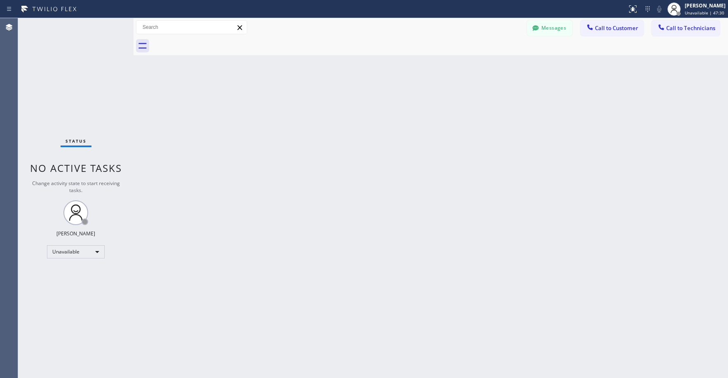
click at [475, 125] on div "Back to Dashboard Change Sender ID Customers Technicians EH [PERSON_NAME] [DATE…" at bounding box center [431, 198] width 595 height 360
click at [86, 80] on div "Status No active tasks Change activity state to start receiving tasks. [PERSON_…" at bounding box center [75, 198] width 115 height 360
drag, startPoint x: 80, startPoint y: 57, endPoint x: 84, endPoint y: 60, distance: 5.3
click at [80, 57] on div "Status No active tasks Change activity state to start receiving tasks. [PERSON_…" at bounding box center [75, 198] width 115 height 360
click at [66, 80] on div "Status No active tasks Change activity state to start receiving tasks. [PERSON_…" at bounding box center [75, 198] width 115 height 360
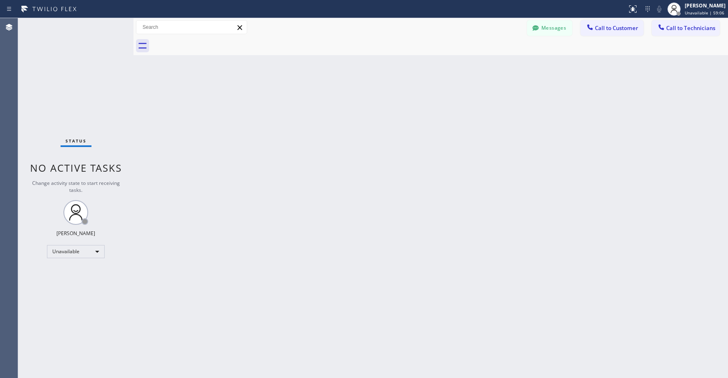
click at [70, 52] on div "Status No active tasks Change activity state to start receiving tasks. [PERSON_…" at bounding box center [75, 198] width 115 height 360
click at [88, 105] on div "Status No active tasks Change activity state to start receiving tasks. [PERSON_…" at bounding box center [75, 198] width 115 height 360
drag, startPoint x: 68, startPoint y: 80, endPoint x: 214, endPoint y: 35, distance: 152.6
click at [70, 80] on div "Status No active tasks Change activity state to start receiving tasks. [PERSON_…" at bounding box center [75, 198] width 115 height 360
drag, startPoint x: 57, startPoint y: 49, endPoint x: 61, endPoint y: 267, distance: 217.7
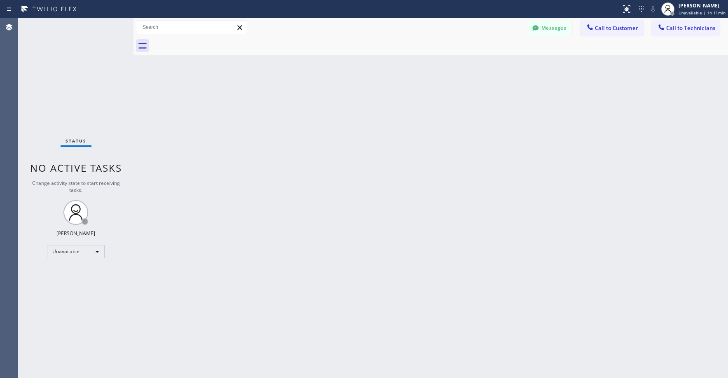
click at [58, 54] on div "Status No active tasks Change activity state to start receiving tasks. [PERSON_…" at bounding box center [75, 198] width 115 height 360
drag, startPoint x: 88, startPoint y: 92, endPoint x: 416, endPoint y: 78, distance: 328.5
click at [94, 94] on div "Status No active tasks Change activity state to start receiving tasks. [PERSON_…" at bounding box center [75, 198] width 115 height 360
click at [552, 30] on button "Messages" at bounding box center [549, 28] width 45 height 16
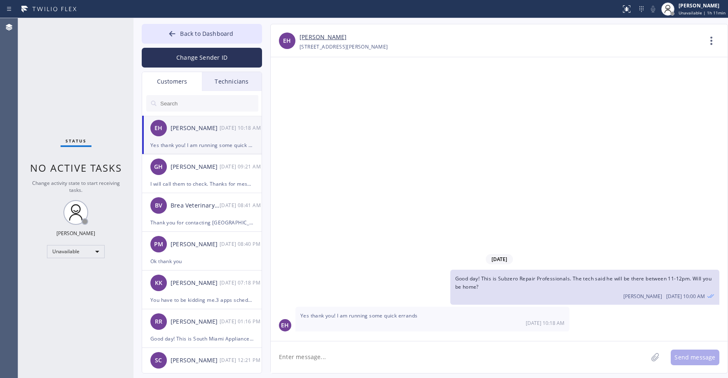
click at [172, 80] on div "Customers" at bounding box center [172, 81] width 60 height 19
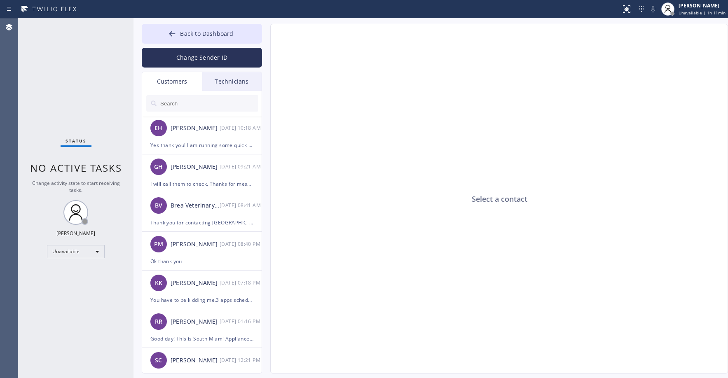
click at [190, 103] on input "text" at bounding box center [209, 103] width 99 height 16
click at [193, 103] on input "text" at bounding box center [209, 103] width 99 height 16
paste input "ZPIXK1"
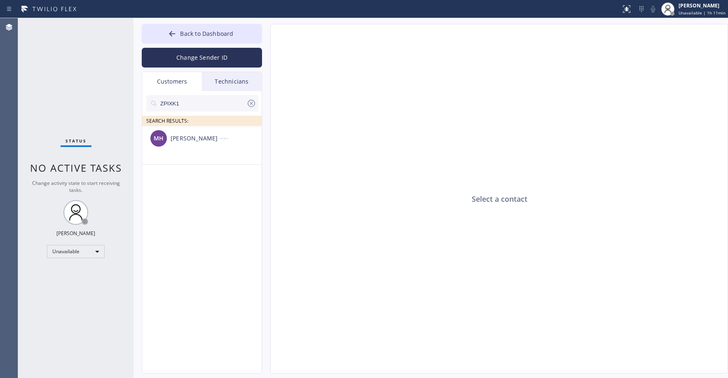
type input "ZPIXK1"
click at [190, 143] on div "[PERSON_NAME]" at bounding box center [195, 138] width 49 height 9
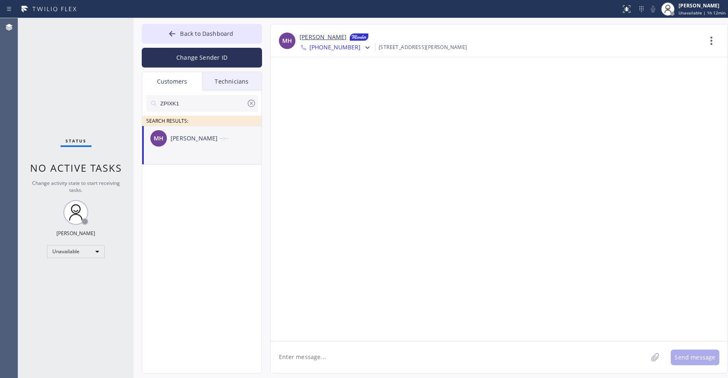
click at [301, 357] on textarea at bounding box center [459, 358] width 377 height 32
click at [317, 359] on textarea at bounding box center [459, 358] width 377 height 32
paste textarea "American Service Alliance [GEOGRAPHIC_DATA]"
click at [336, 365] on textarea "Good day! This is American Service Alliance Oakland. Upon double checking, unfo…" at bounding box center [467, 358] width 392 height 32
click at [335, 368] on textarea "Good day! This is American Service Alliance Oakland. Upon double checking, unfo…" at bounding box center [467, 358] width 392 height 32
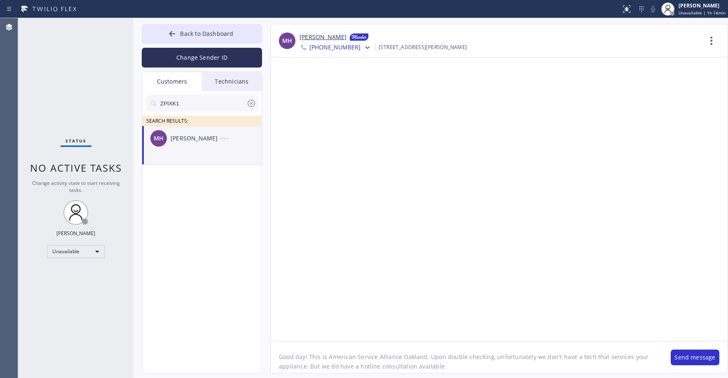
click at [454, 366] on textarea "Good day! This is American Service Alliance Oakland. Upon double checking, unfo…" at bounding box center [467, 358] width 392 height 32
click at [305, 368] on textarea "Good day! This is American Service Alliance Oakland. Upon double checking, unfo…" at bounding box center [467, 358] width 392 height 32
click at [500, 367] on textarea "Good day! This is American Service Alliance Oakland. Upon double checking, unfo…" at bounding box center [467, 358] width 392 height 32
type textarea "Good day! This is American Service Alliance Oakland. Upon double checking, unfo…"
click at [699, 357] on button "Send message" at bounding box center [695, 358] width 49 height 16
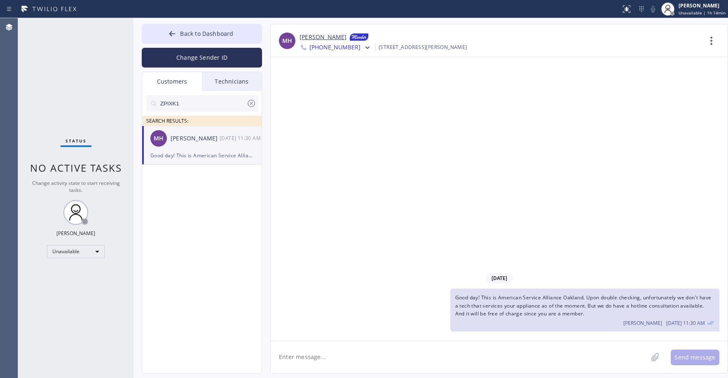
click at [519, 192] on div "[DATE] Good day! This is American Service Alliance Oakland. Upon double checkin…" at bounding box center [499, 199] width 457 height 284
click at [251, 105] on icon at bounding box center [252, 104] width 10 height 10
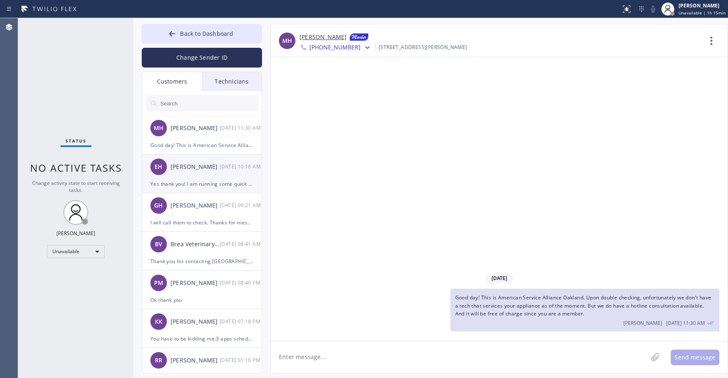
click at [196, 172] on div "EH [PERSON_NAME] [DATE] 10:18 AM" at bounding box center [202, 167] width 120 height 25
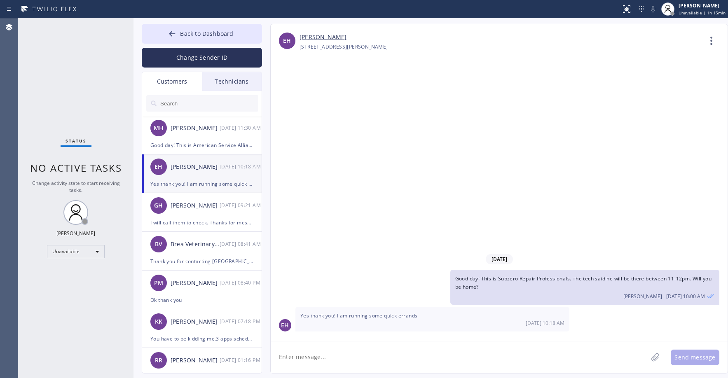
click at [330, 355] on textarea at bounding box center [459, 358] width 377 height 32
type textarea "The technician said he will be running a bit late. He will be there closer to 1…"
click at [704, 352] on button "Send message" at bounding box center [695, 358] width 49 height 16
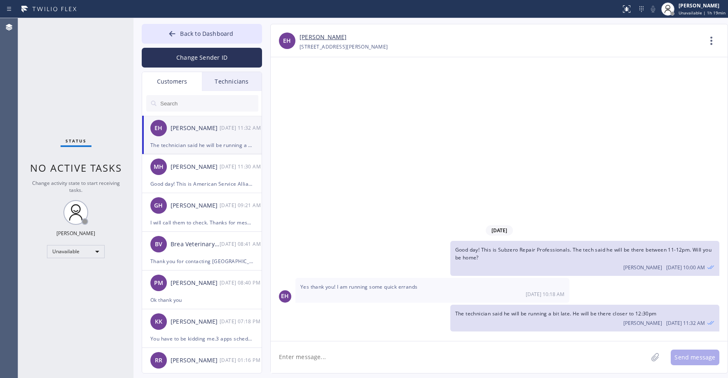
click at [68, 77] on div "Status No active tasks Change activity state to start receiving tasks. [PERSON_…" at bounding box center [75, 198] width 115 height 360
click at [190, 30] on span "Back to Dashboard" at bounding box center [206, 34] width 53 height 8
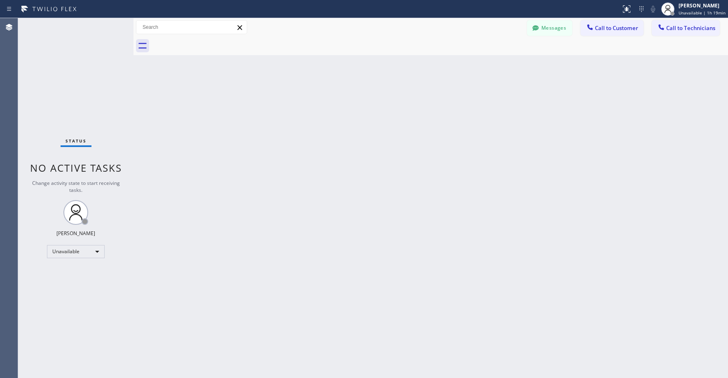
click at [87, 102] on div "Status No active tasks Change activity state to start receiving tasks. [PERSON_…" at bounding box center [75, 198] width 115 height 360
drag, startPoint x: 66, startPoint y: 74, endPoint x: 371, endPoint y: 49, distance: 306.5
click at [67, 74] on div "Status No active tasks Change activity state to start receiving tasks. [PERSON_…" at bounding box center [75, 198] width 115 height 360
click at [537, 27] on icon at bounding box center [536, 27] width 6 height 5
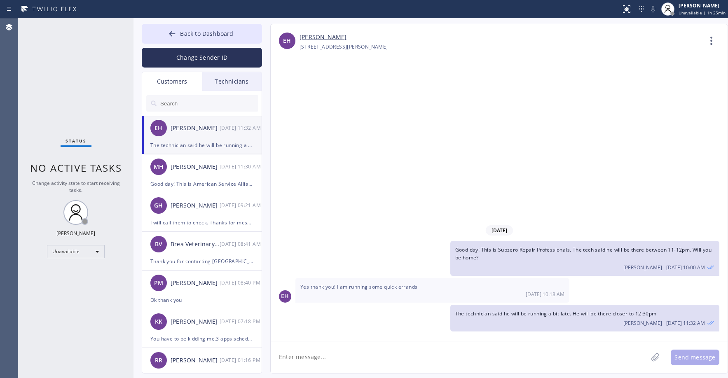
click at [196, 132] on div "[PERSON_NAME]" at bounding box center [195, 128] width 49 height 9
click at [201, 167] on div "[PERSON_NAME]" at bounding box center [195, 166] width 49 height 9
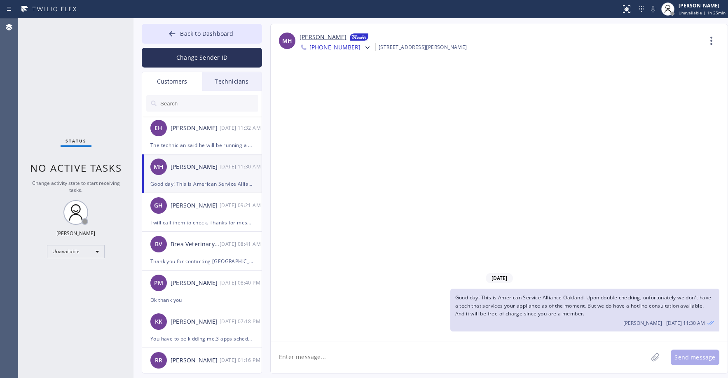
click at [338, 48] on span "[PHONE_NUMBER]" at bounding box center [335, 48] width 51 height 10
click at [511, 306] on span "Good day! This is American Service Alliance Oakland. Upon double checking, unfo…" at bounding box center [584, 305] width 256 height 23
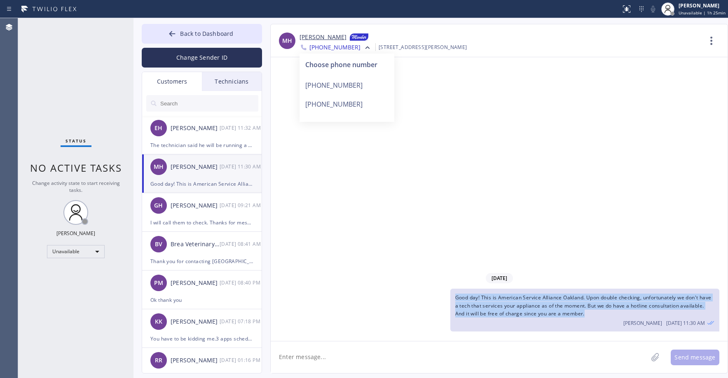
click at [511, 306] on span "Good day! This is American Service Alliance Oakland. Upon double checking, unfo…" at bounding box center [584, 305] width 256 height 23
copy span "Good day! This is American Service Alliance Oakland. Upon double checking, unfo…"
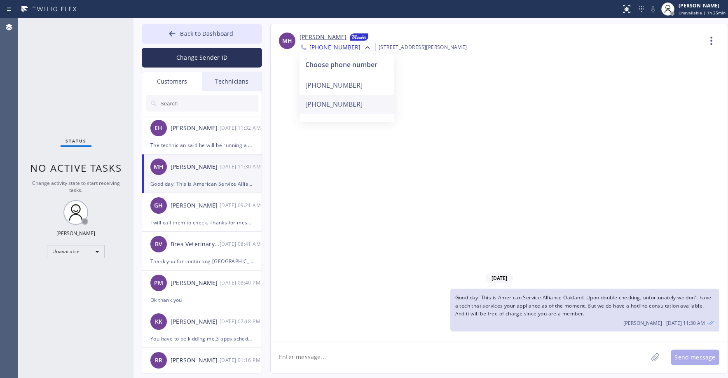
click at [334, 104] on div "[PHONE_NUMBER]" at bounding box center [347, 104] width 95 height 19
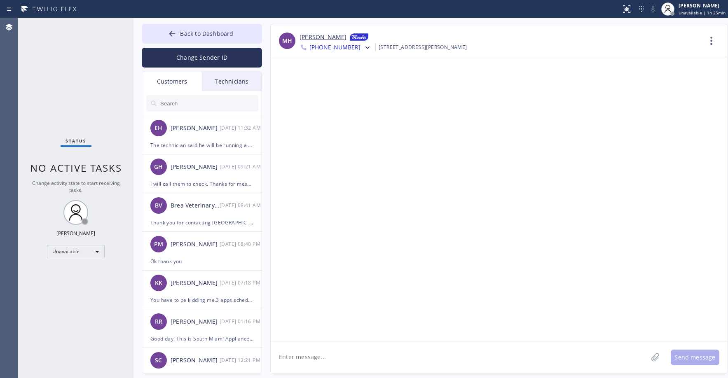
click at [350, 356] on textarea at bounding box center [459, 358] width 377 height 32
paste textarea "Good day! This is American Service Alliance Oakland. Upon double checking, unfo…"
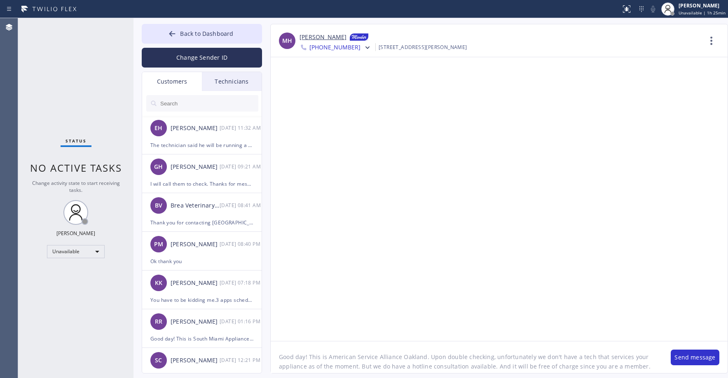
scroll to position [7, 0]
type textarea "Good day! This is American Service Alliance Oakland. Upon double checking, unfo…"
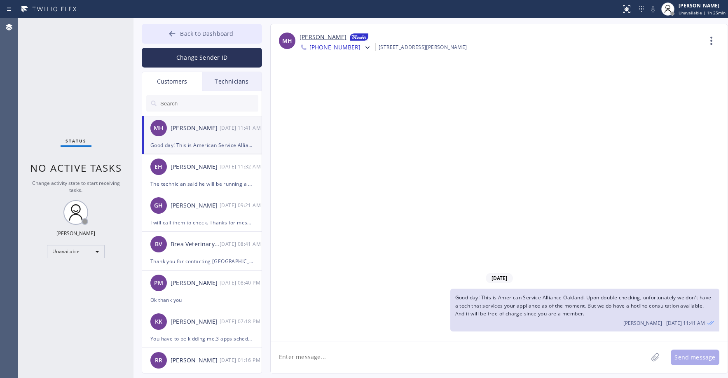
click at [188, 37] on span "Back to Dashboard" at bounding box center [206, 34] width 53 height 8
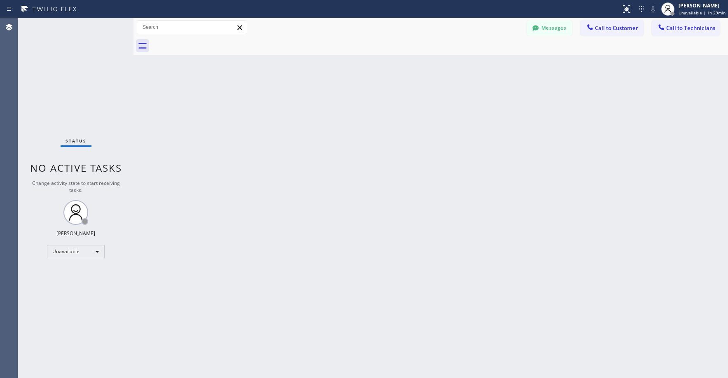
drag, startPoint x: 69, startPoint y: 66, endPoint x: 201, endPoint y: 67, distance: 131.9
click at [69, 66] on div "Status No active tasks Change activity state to start receiving tasks. [PERSON_…" at bounding box center [75, 198] width 115 height 360
click at [545, 23] on button "Messages" at bounding box center [549, 28] width 45 height 16
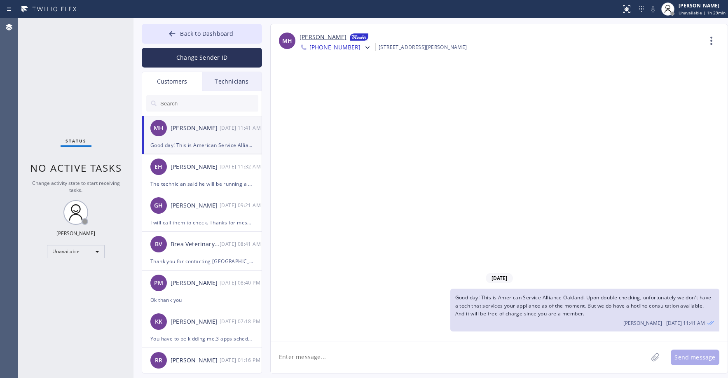
click at [187, 104] on input "text" at bounding box center [209, 103] width 99 height 16
paste input "S74L5R"
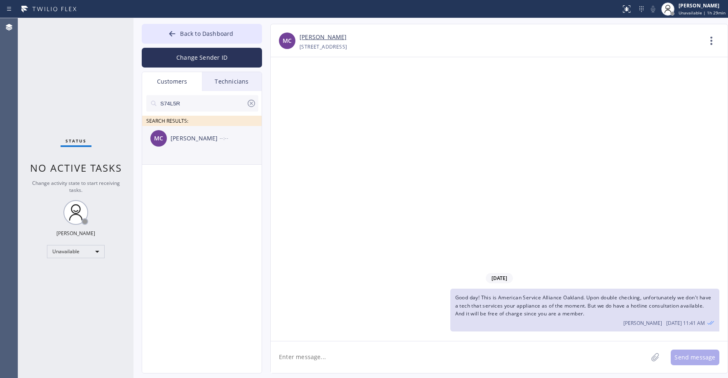
type input "S74L5R"
click at [199, 148] on div "MC [PERSON_NAME] --:--" at bounding box center [202, 138] width 120 height 25
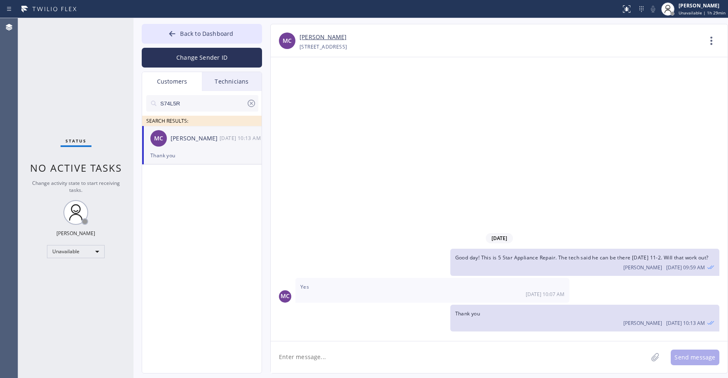
click at [330, 357] on textarea at bounding box center [459, 358] width 377 height 32
paste textarea "5 Star Appliance Repair"
type textarea "Hi its 5 Star Appliance Repair. The technician will not be working [DATE] due t…"
click at [697, 357] on button "Send message" at bounding box center [695, 358] width 49 height 16
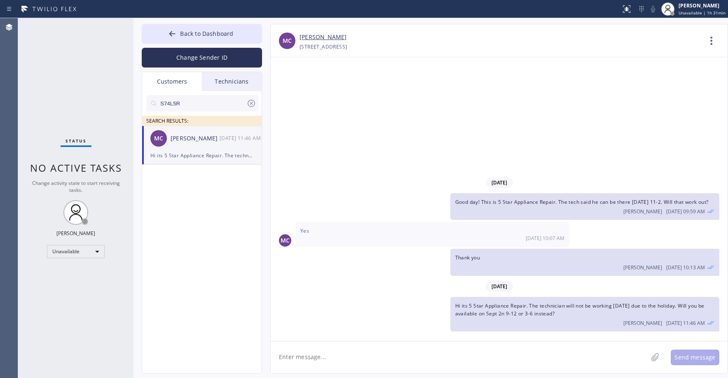
drag, startPoint x: 71, startPoint y: 65, endPoint x: 90, endPoint y: 196, distance: 132.1
click at [72, 67] on div "Status No active tasks Change activity state to start receiving tasks. [PERSON_…" at bounding box center [75, 198] width 115 height 360
click at [250, 106] on icon at bounding box center [252, 104] width 10 height 10
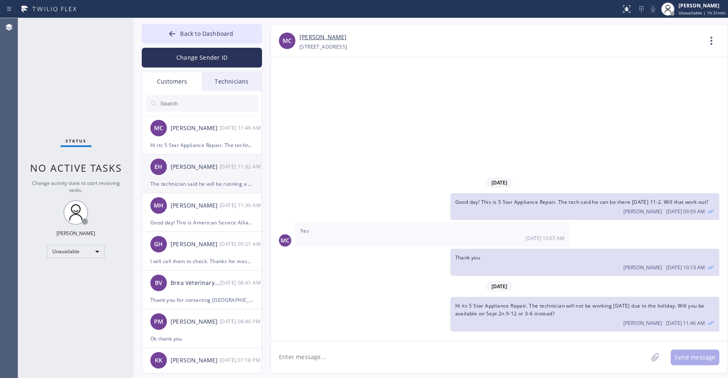
click at [204, 172] on div "EH [PERSON_NAME] [DATE] 11:32 AM" at bounding box center [202, 167] width 120 height 25
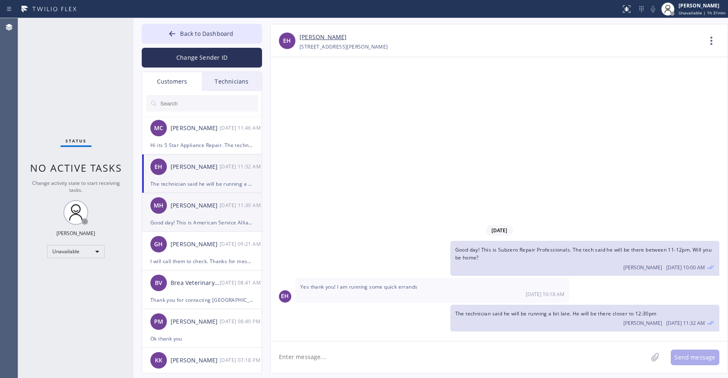
click at [200, 203] on div "[PERSON_NAME]" at bounding box center [195, 205] width 49 height 9
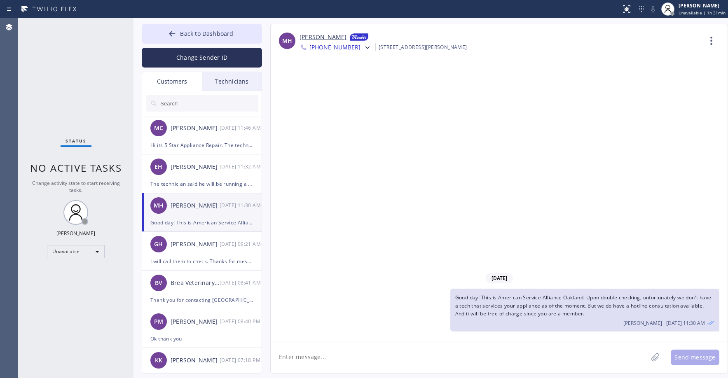
click at [338, 47] on span "[PHONE_NUMBER]" at bounding box center [335, 48] width 51 height 10
click at [333, 103] on div "[PHONE_NUMBER]" at bounding box center [347, 104] width 95 height 19
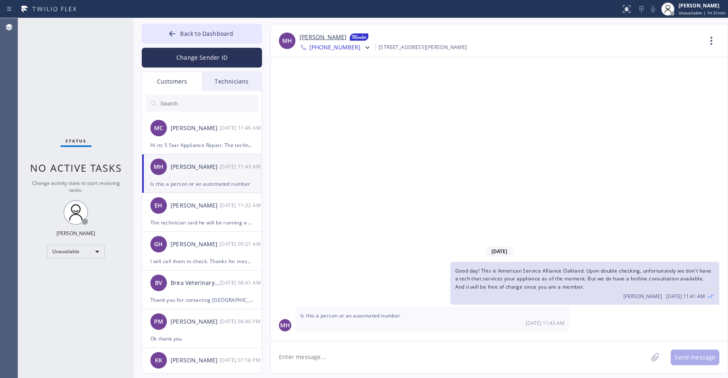
click at [321, 359] on textarea at bounding box center [459, 358] width 377 height 32
type textarea "I"
type textarea "I'm an actual person"
click at [688, 360] on button "Send message" at bounding box center [695, 358] width 49 height 16
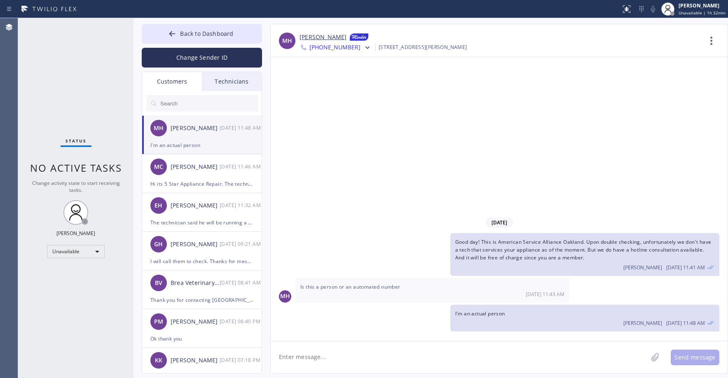
click at [349, 48] on span "[PHONE_NUMBER]" at bounding box center [335, 48] width 51 height 10
click at [465, 113] on div "[DATE] Good day! This is American Service Alliance Oakland. Upon double checkin…" at bounding box center [499, 199] width 457 height 284
click at [303, 188] on div "[DATE] Good day! This is American Service Alliance Oakland. Upon double checkin…" at bounding box center [499, 199] width 457 height 284
click at [198, 35] on span "Back to Dashboard" at bounding box center [206, 34] width 53 height 8
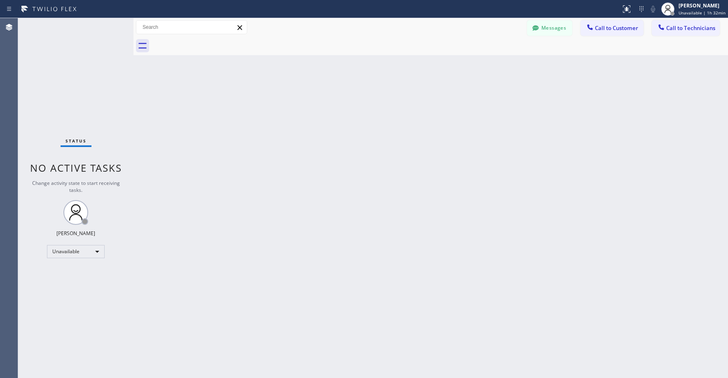
drag, startPoint x: 91, startPoint y: 59, endPoint x: 68, endPoint y: 257, distance: 199.2
click at [89, 59] on div "Status No active tasks Change activity state to start receiving tasks. [PERSON_…" at bounding box center [75, 198] width 115 height 360
drag, startPoint x: 56, startPoint y: 46, endPoint x: 273, endPoint y: 44, distance: 217.3
click at [56, 47] on div "Status No active tasks Change activity state to start receiving tasks. [PERSON_…" at bounding box center [75, 198] width 115 height 360
click at [547, 32] on button "Messages" at bounding box center [549, 28] width 45 height 16
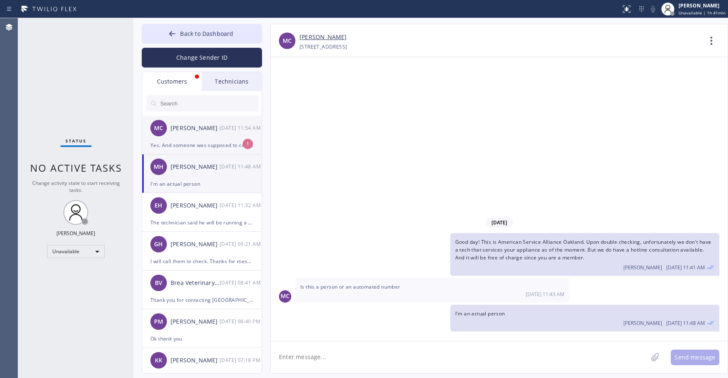
click at [199, 127] on div "[PERSON_NAME]" at bounding box center [195, 128] width 49 height 9
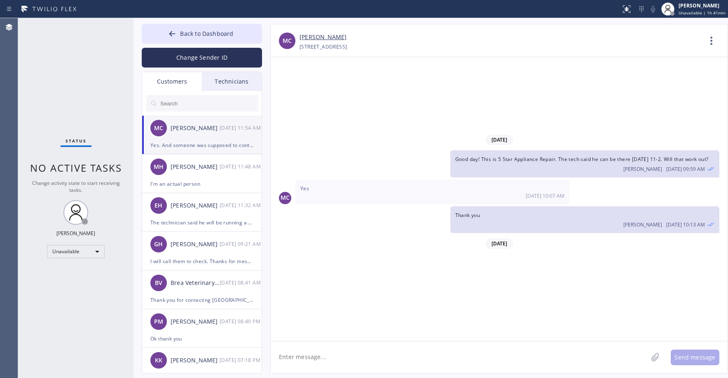
click at [224, 136] on div "MC [PERSON_NAME] [DATE] 11:54 AM" at bounding box center [202, 128] width 120 height 25
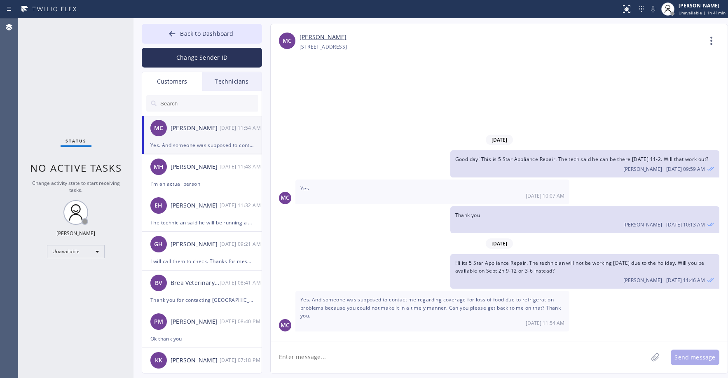
click at [331, 37] on link "[PERSON_NAME]" at bounding box center [323, 37] width 47 height 9
click at [101, 88] on div "Status No active tasks Change activity state to start receiving tasks. [PERSON_…" at bounding box center [75, 198] width 115 height 360
click at [71, 254] on div "Unavailable" at bounding box center [76, 251] width 58 height 13
click at [70, 291] on li "Break" at bounding box center [75, 294] width 56 height 10
click at [204, 36] on span "Back to Dashboard" at bounding box center [206, 34] width 53 height 8
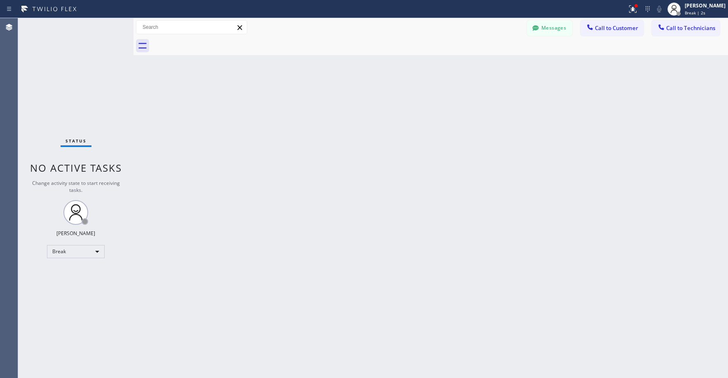
click at [79, 71] on div "Status No active tasks Change activity state to start receiving tasks. [PERSON_…" at bounding box center [75, 198] width 115 height 360
click at [89, 73] on div "Status No active tasks Change activity state to start receiving tasks. [PERSON_…" at bounding box center [75, 198] width 115 height 360
click at [57, 52] on div "Status No active tasks Change activity state to start receiving tasks. [PERSON_…" at bounding box center [75, 198] width 115 height 360
click at [78, 71] on div "Status No active tasks Change activity state to start receiving tasks. [PERSON_…" at bounding box center [75, 198] width 115 height 360
click at [638, 12] on icon at bounding box center [633, 9] width 10 height 10
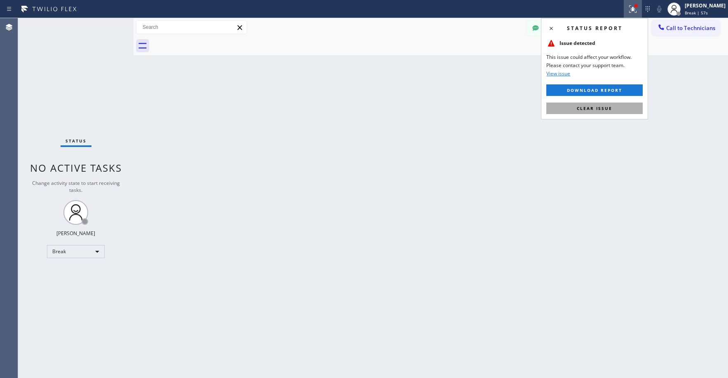
click at [591, 107] on span "Clear issue" at bounding box center [594, 109] width 35 height 6
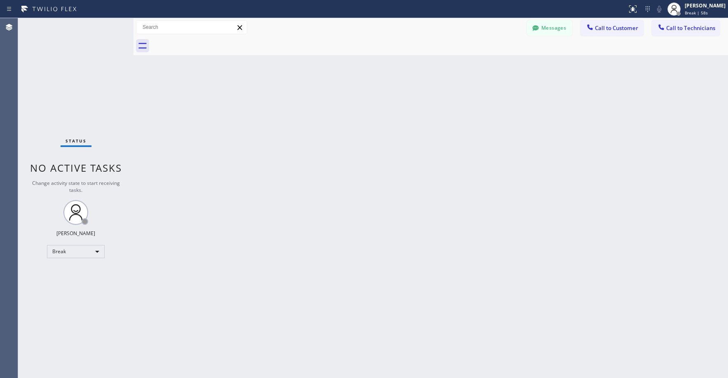
click at [504, 154] on div "Back to Dashboard Change Sender ID Customers Technicians MC [PERSON_NAME] [DATE…" at bounding box center [431, 198] width 595 height 360
click at [86, 103] on div "Status No active tasks Change activity state to start receiving tasks. [PERSON_…" at bounding box center [75, 198] width 115 height 360
click at [73, 68] on div "Status No active tasks Change activity state to start receiving tasks. [PERSON_…" at bounding box center [75, 198] width 115 height 360
click at [62, 77] on div "Status No active tasks Change activity state to start receiving tasks. [PERSON_…" at bounding box center [75, 198] width 115 height 360
click at [103, 113] on div "Status No active tasks Change activity state to start receiving tasks. [PERSON_…" at bounding box center [75, 198] width 115 height 360
